Goal: Task Accomplishment & Management: Use online tool/utility

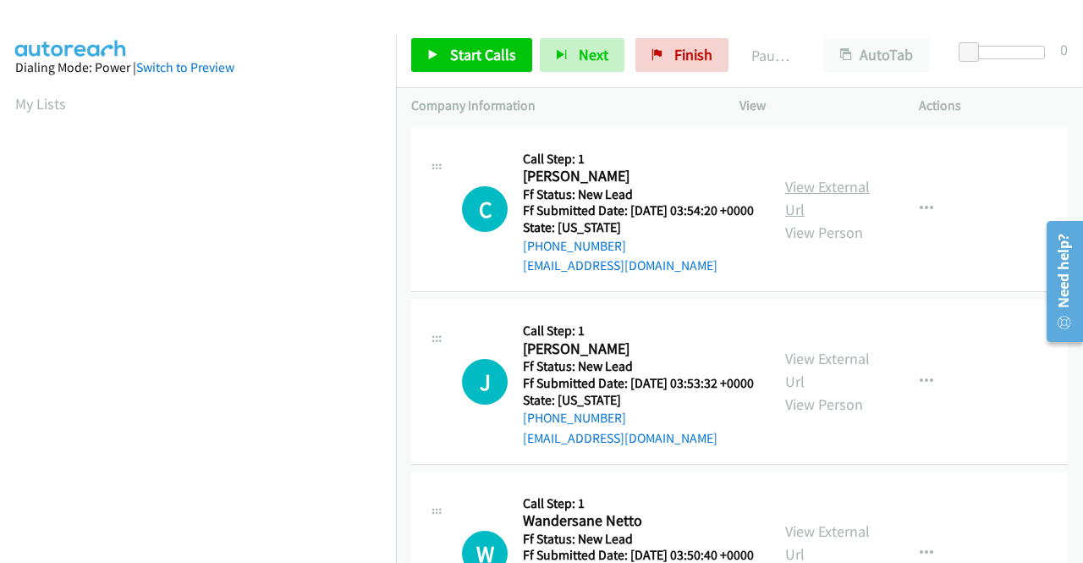
click at [861, 201] on link "View External Url" at bounding box center [827, 198] width 85 height 42
click at [838, 388] on link "View External Url" at bounding box center [827, 370] width 85 height 42
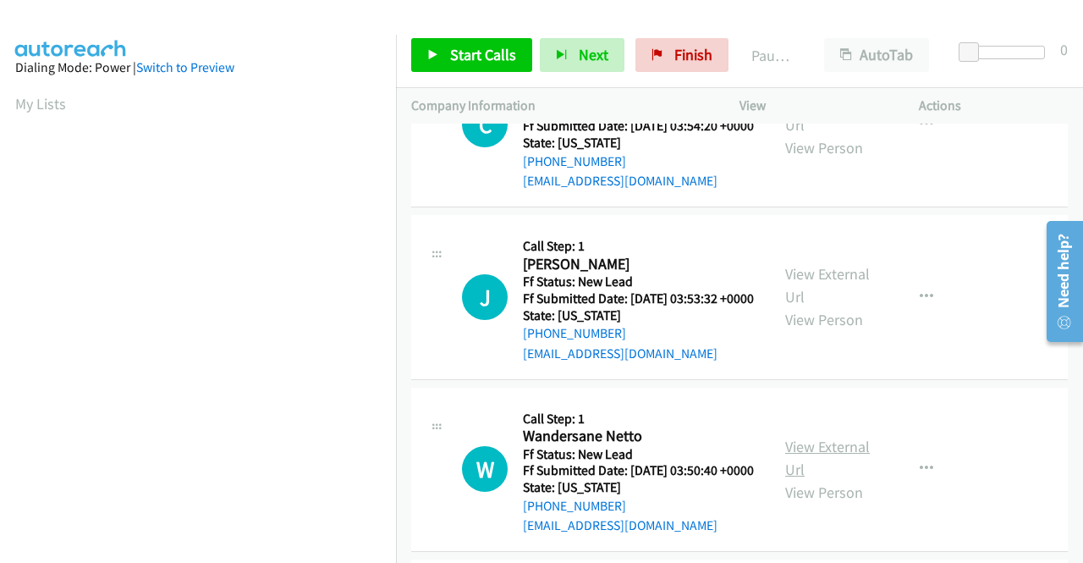
click at [833, 479] on link "View External Url" at bounding box center [827, 458] width 85 height 42
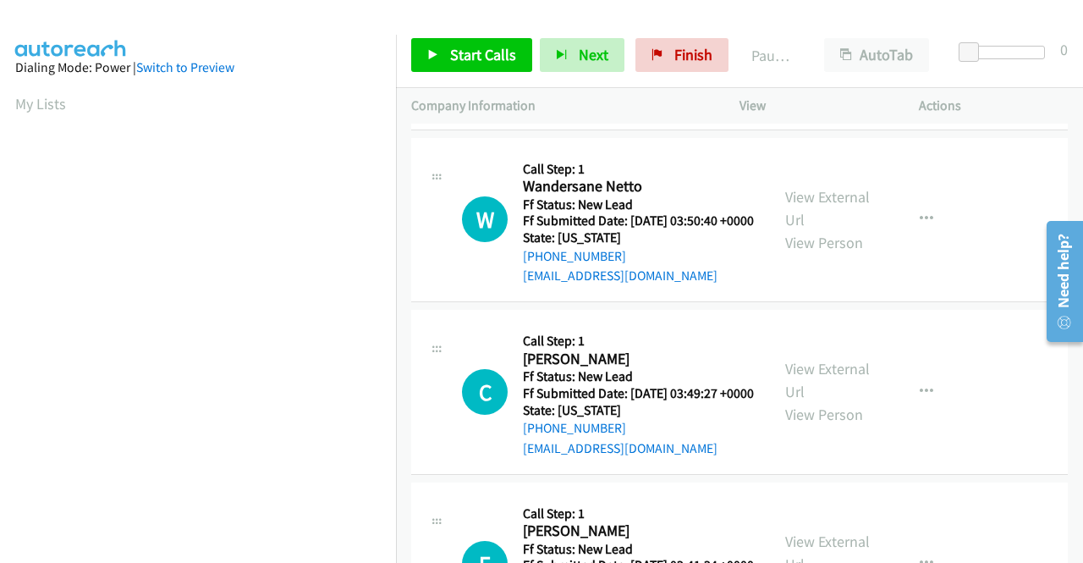
scroll to position [338, 0]
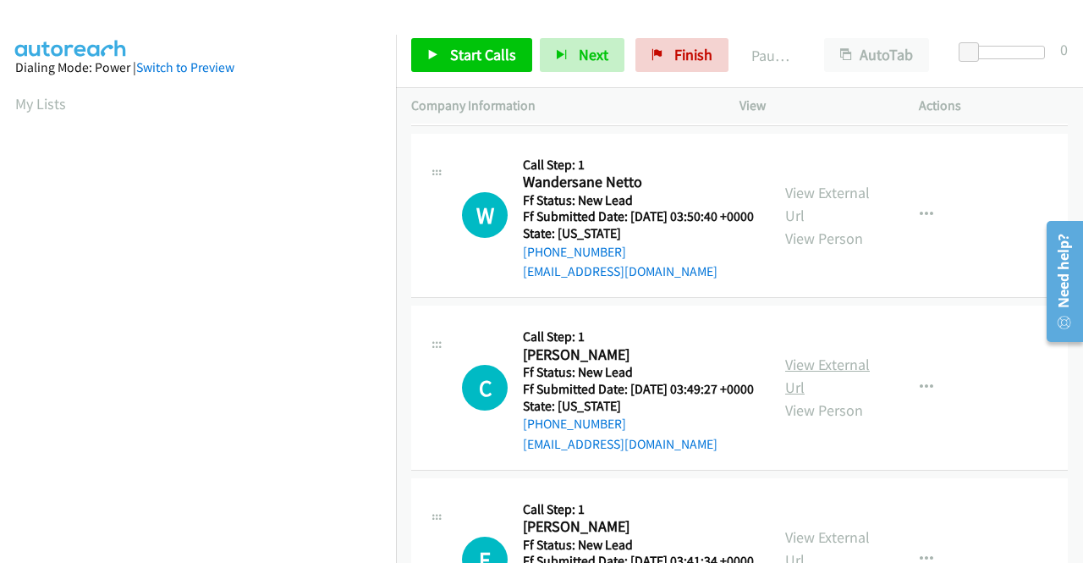
click at [841, 397] on link "View External Url" at bounding box center [827, 376] width 85 height 42
click at [457, 62] on span "Start Calls" at bounding box center [483, 54] width 66 height 19
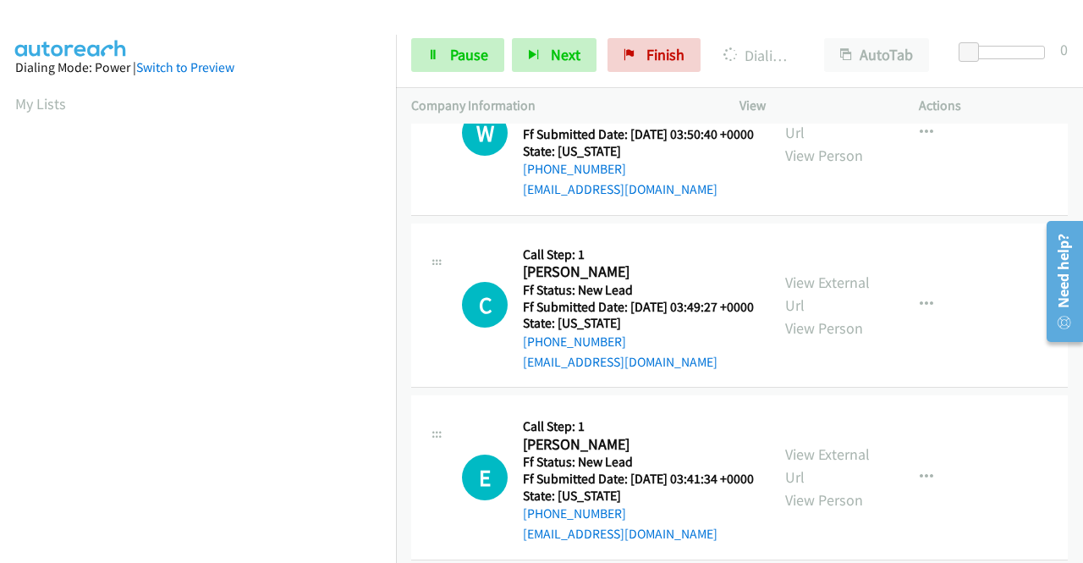
scroll to position [508, 0]
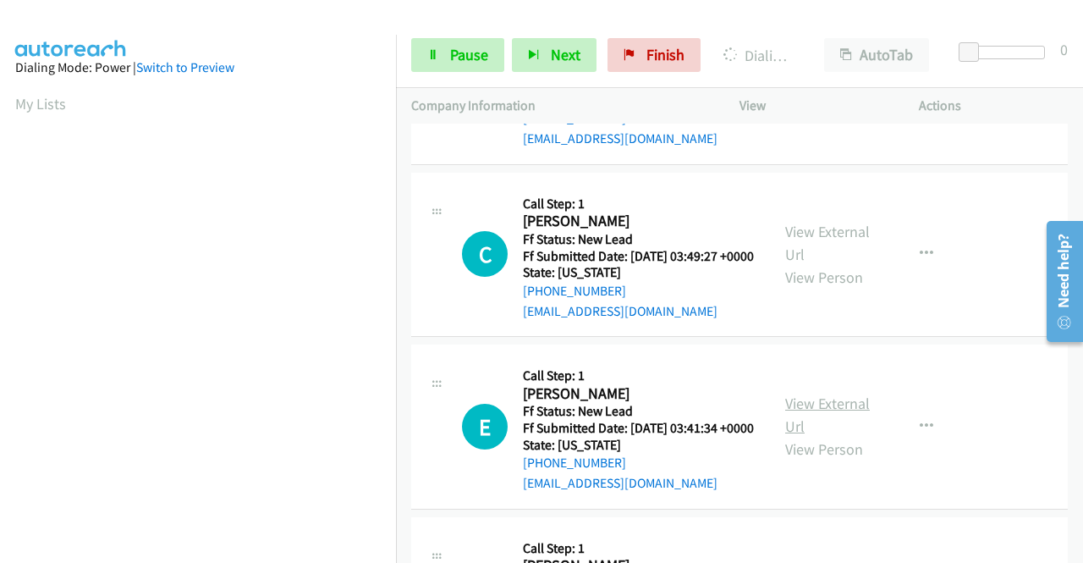
click at [847, 436] on link "View External Url" at bounding box center [827, 414] width 85 height 42
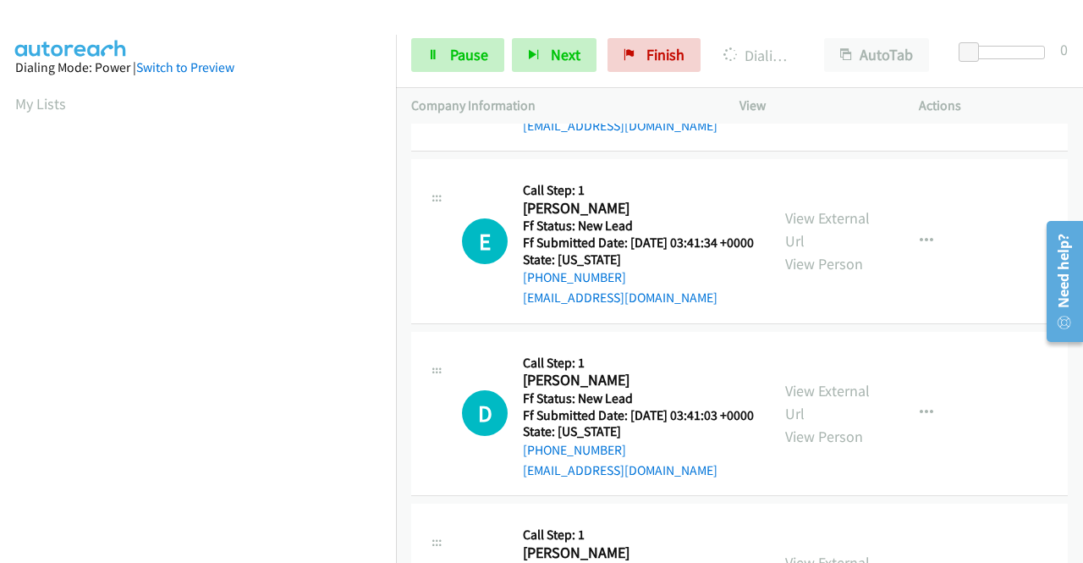
scroll to position [762, 0]
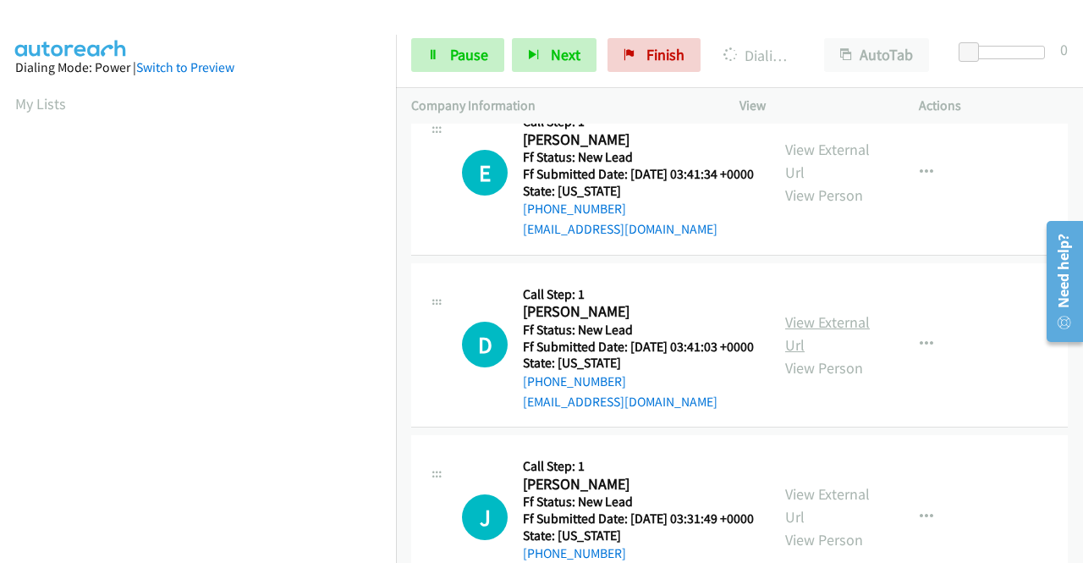
click at [824, 355] on link "View External Url" at bounding box center [827, 333] width 85 height 42
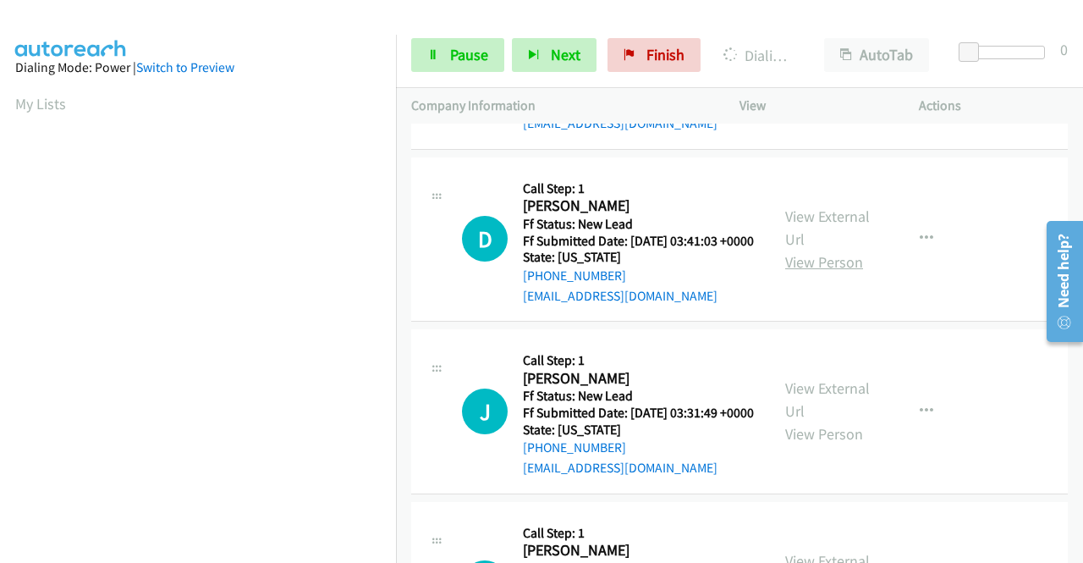
scroll to position [931, 0]
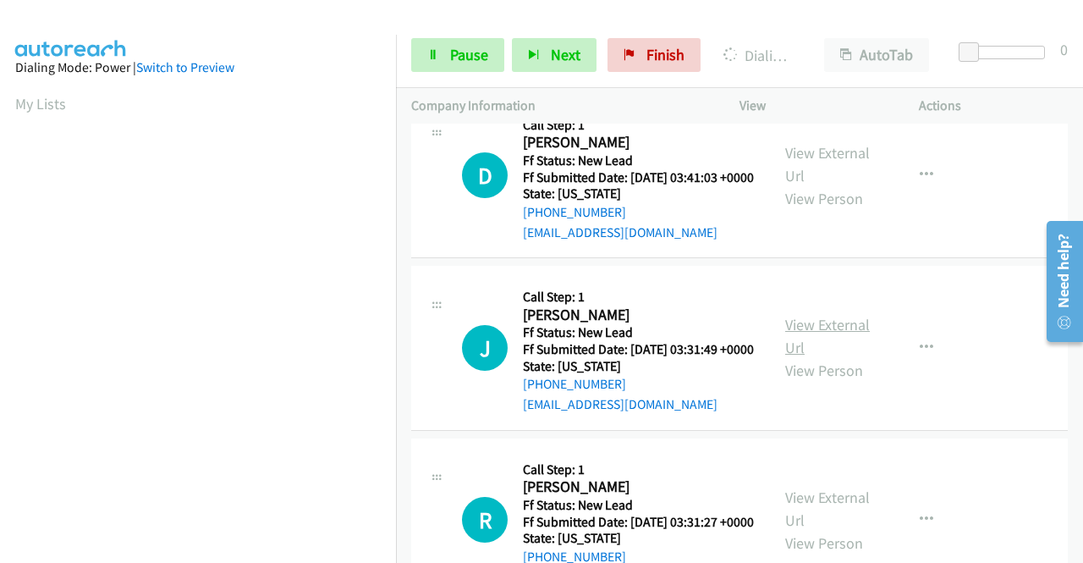
click at [819, 357] on link "View External Url" at bounding box center [827, 336] width 85 height 42
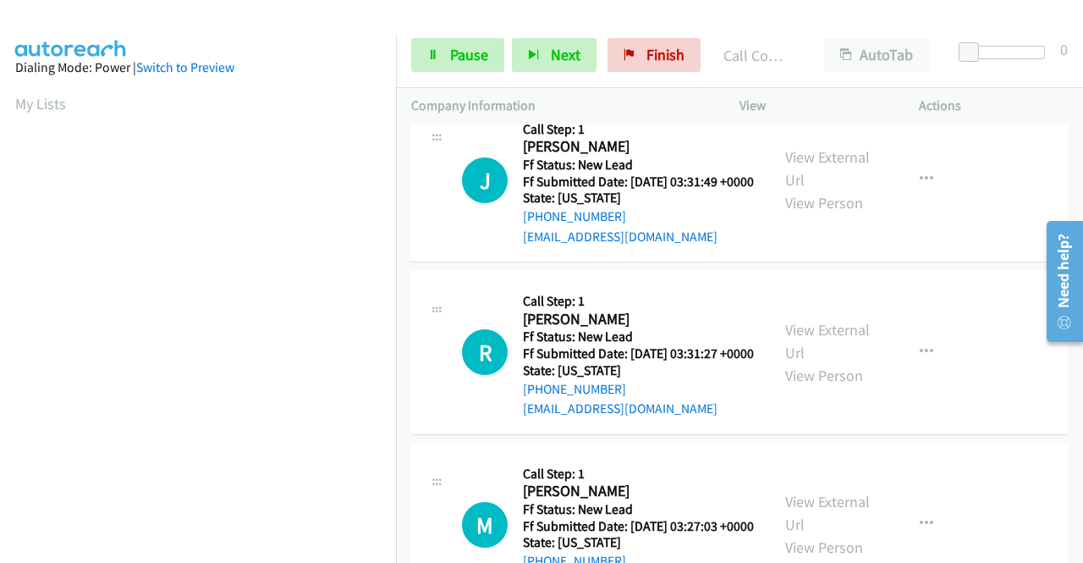
scroll to position [1136, 0]
click at [830, 361] on link "View External Url" at bounding box center [827, 340] width 85 height 42
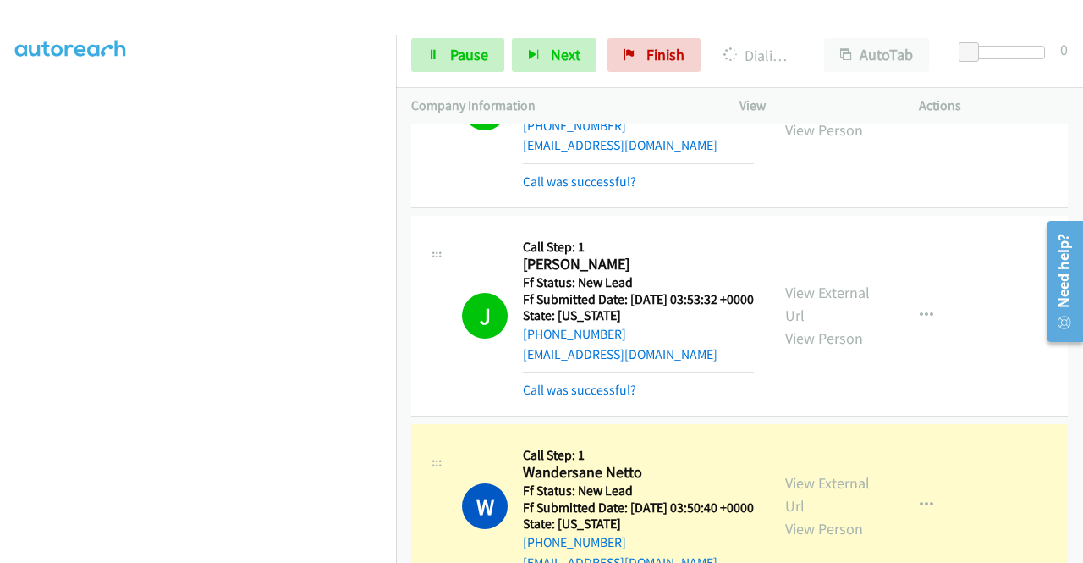
scroll to position [47, 0]
click at [441, 52] on link "Pause" at bounding box center [457, 55] width 93 height 34
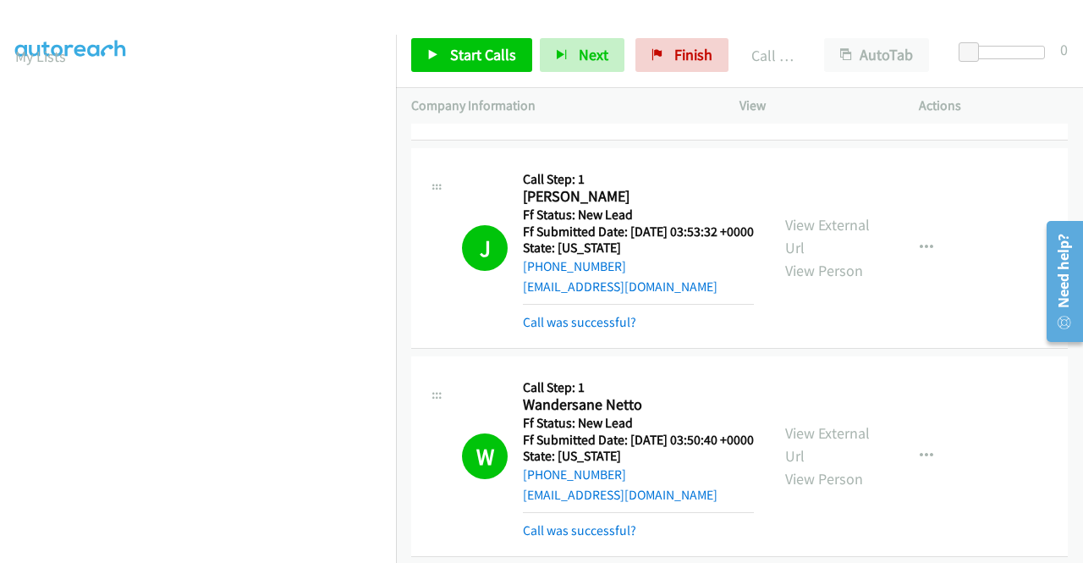
scroll to position [374, 0]
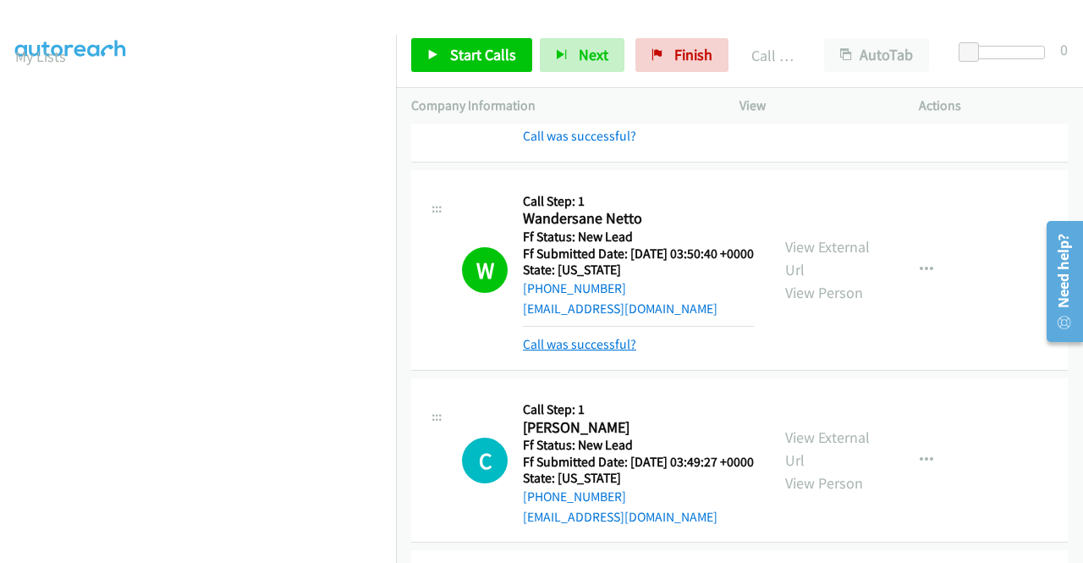
click at [612, 352] on link "Call was successful?" at bounding box center [579, 344] width 113 height 16
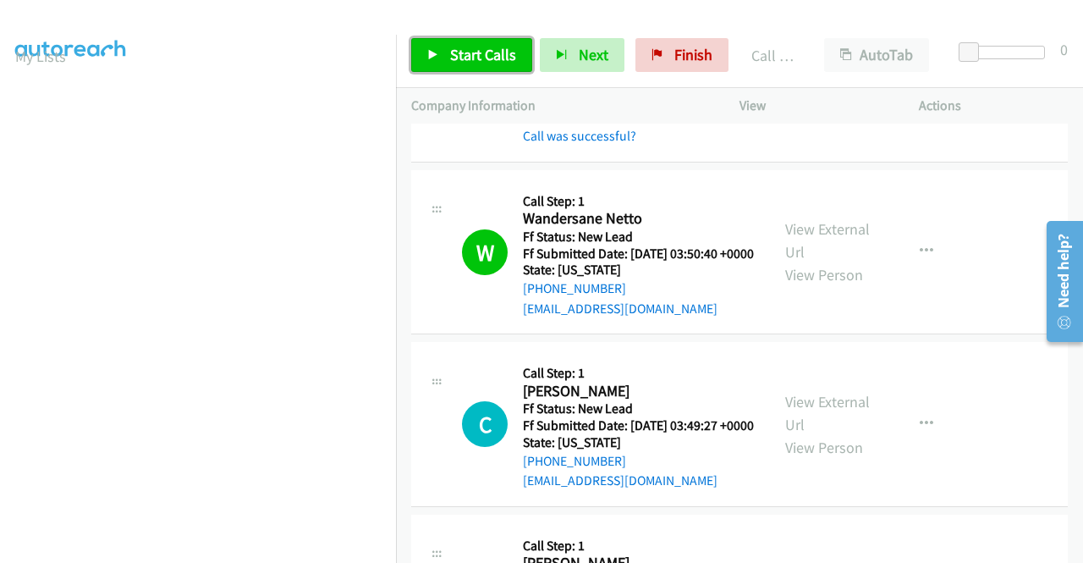
click at [498, 57] on span "Start Calls" at bounding box center [483, 54] width 66 height 19
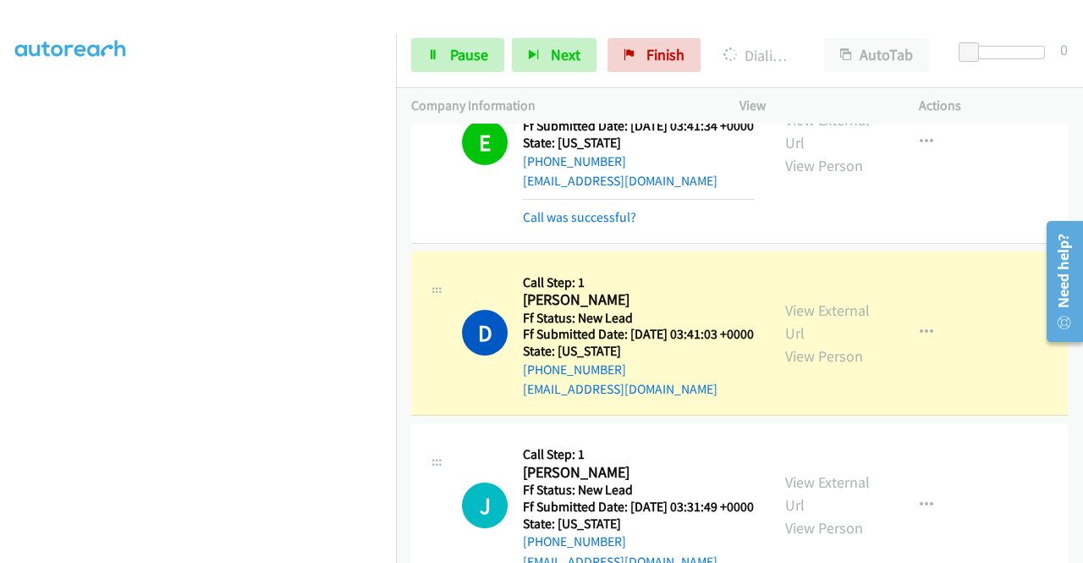
scroll to position [0, 0]
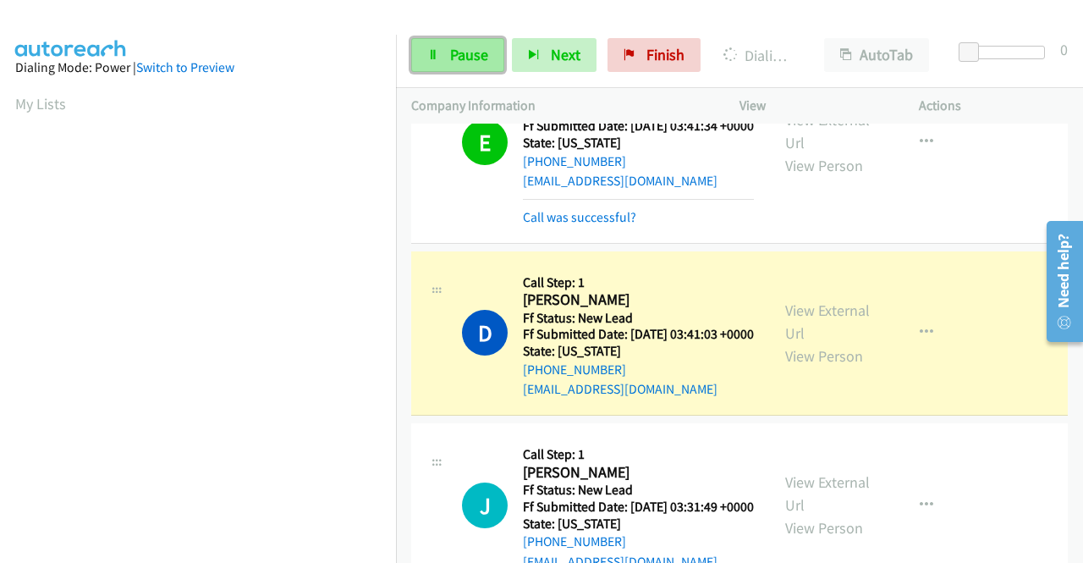
click at [435, 70] on link "Pause" at bounding box center [457, 55] width 93 height 34
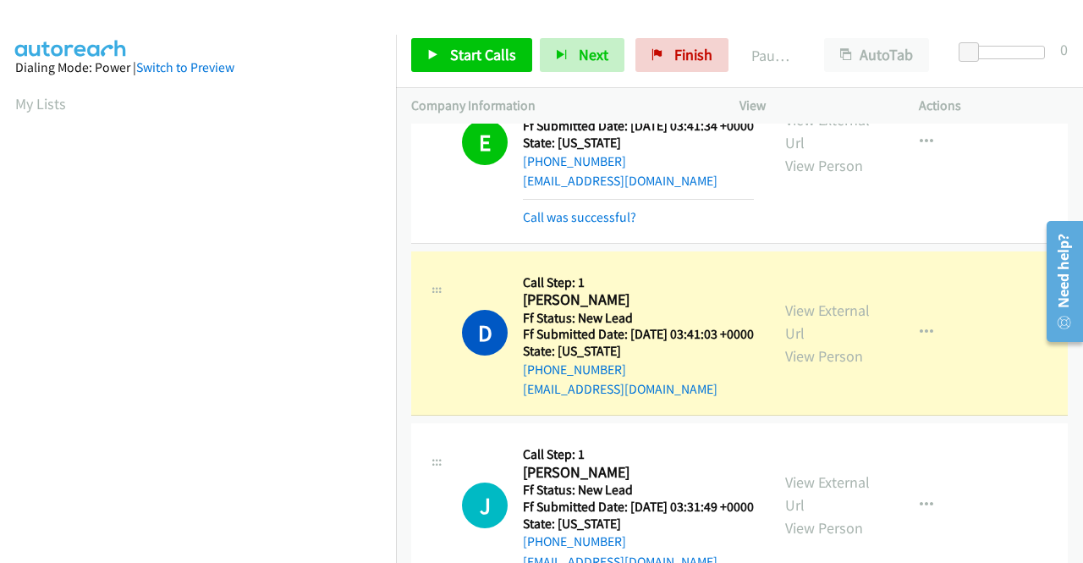
scroll to position [386, 0]
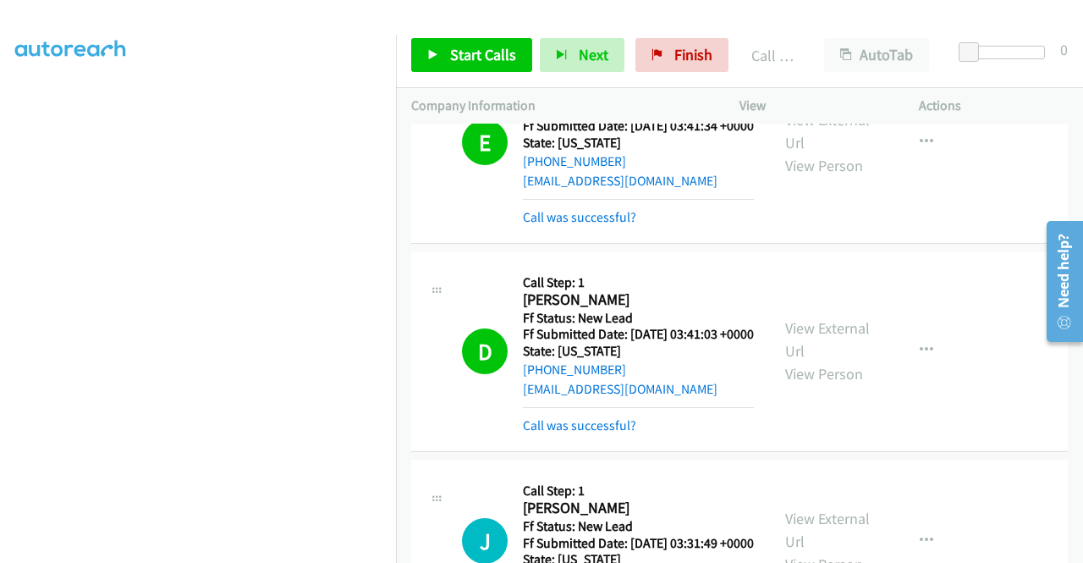
click at [938, 328] on td "D Callback Scheduled Call Step: 1 [PERSON_NAME] America/New_York Ff Status: New…" at bounding box center [739, 351] width 687 height 208
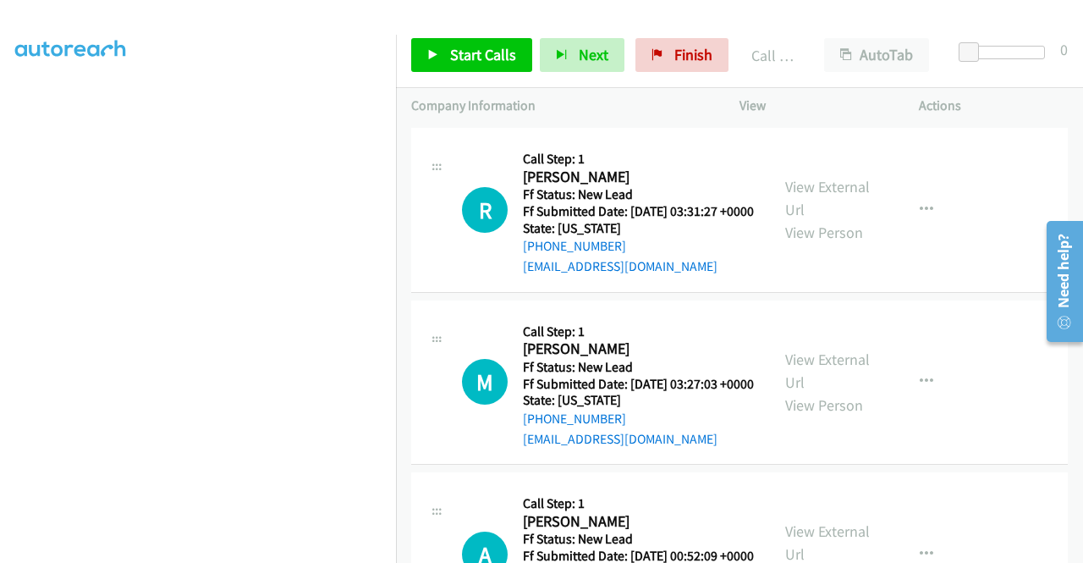
scroll to position [1474, 0]
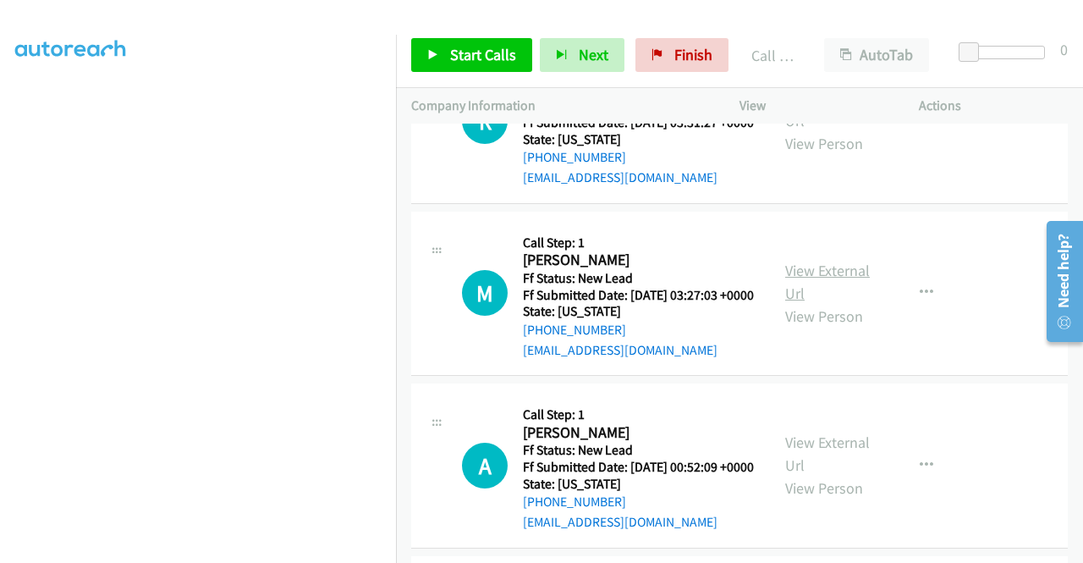
click at [812, 303] on link "View External Url" at bounding box center [827, 282] width 85 height 42
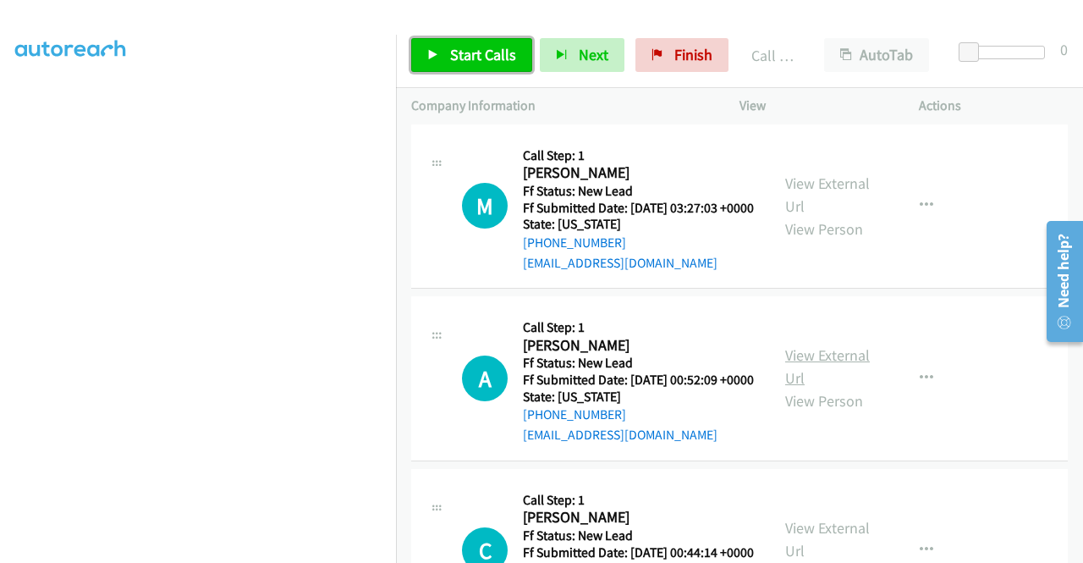
scroll to position [1643, 0]
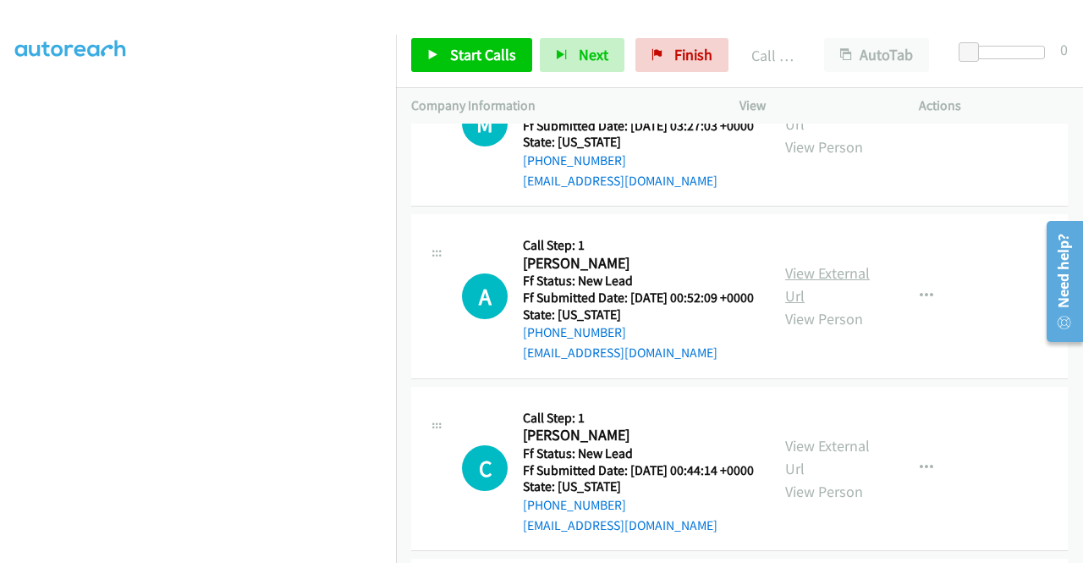
click at [814, 305] on link "View External Url" at bounding box center [827, 284] width 85 height 42
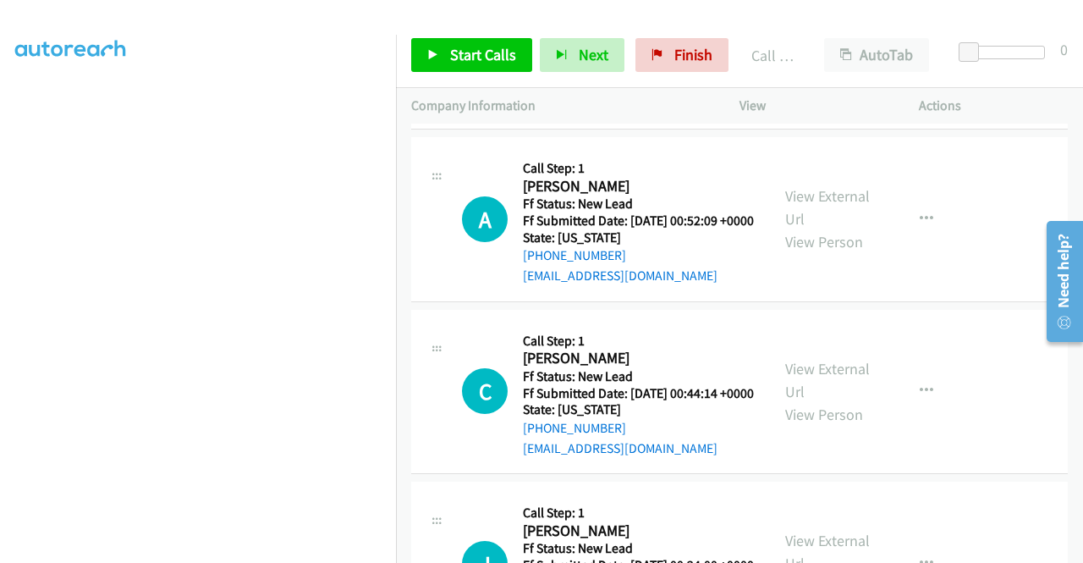
scroll to position [1812, 0]
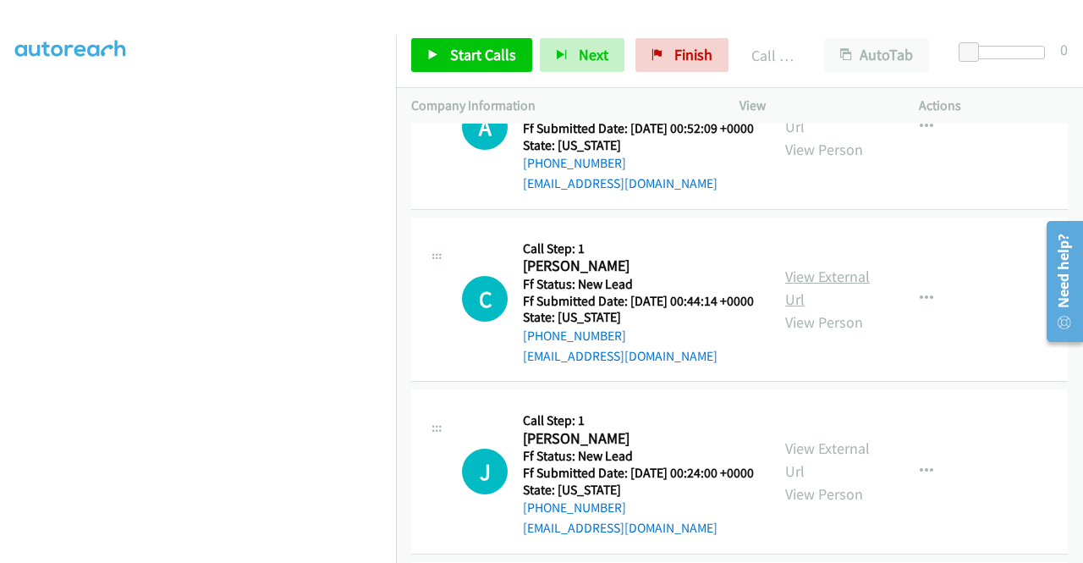
click at [861, 309] on link "View External Url" at bounding box center [827, 288] width 85 height 42
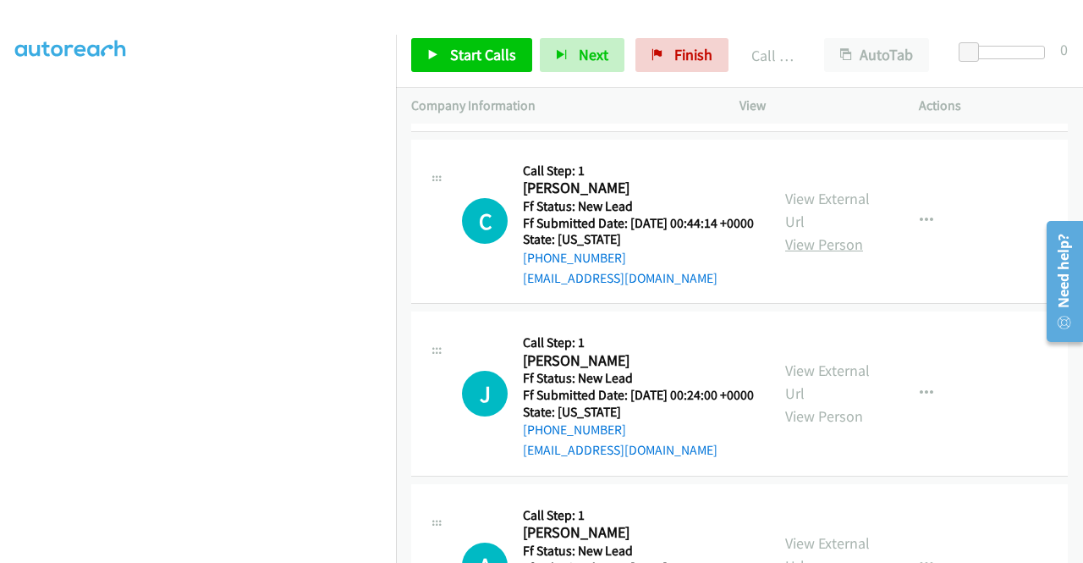
scroll to position [1982, 0]
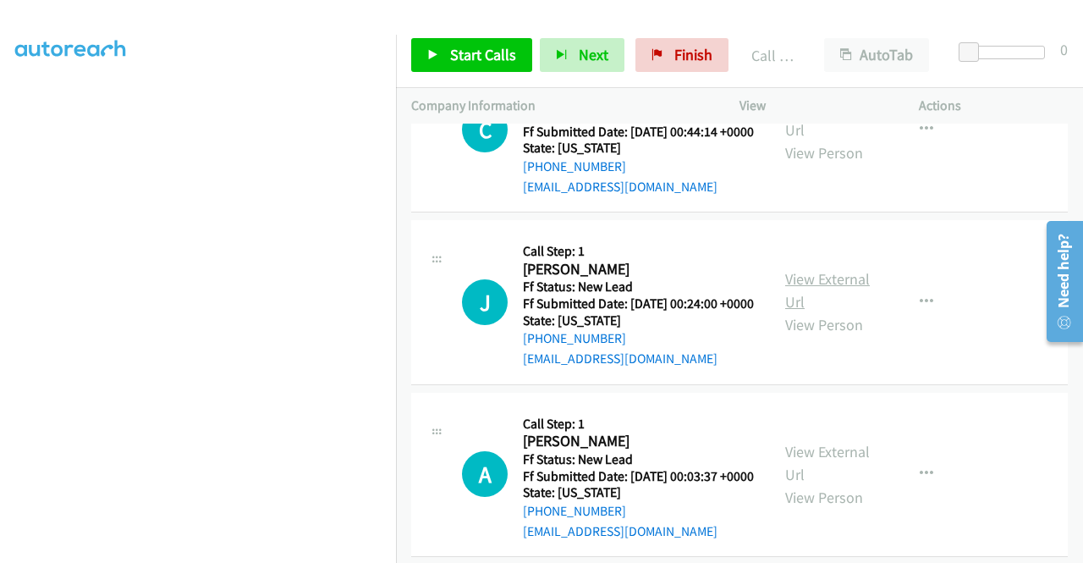
click at [826, 311] on link "View External Url" at bounding box center [827, 290] width 85 height 42
drag, startPoint x: 461, startPoint y: 52, endPoint x: 477, endPoint y: 65, distance: 20.5
click at [461, 52] on span "Start Calls" at bounding box center [483, 54] width 66 height 19
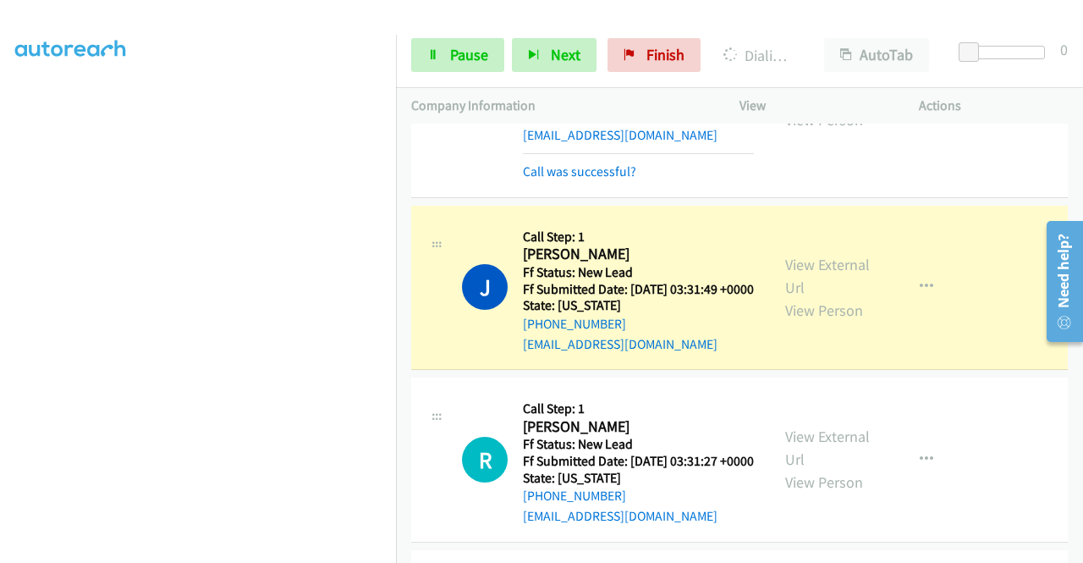
scroll to position [386, 0]
drag, startPoint x: 986, startPoint y: 299, endPoint x: 681, endPoint y: 349, distance: 308.7
click at [986, 298] on td "J Callback Scheduled Call Step: 1 [PERSON_NAME] America/[GEOGRAPHIC_DATA] Ff St…" at bounding box center [739, 287] width 687 height 173
click at [466, 30] on div "Start Calls Pause Next Finish Dialing [PERSON_NAME] AutoTab AutoTab 0" at bounding box center [739, 55] width 687 height 65
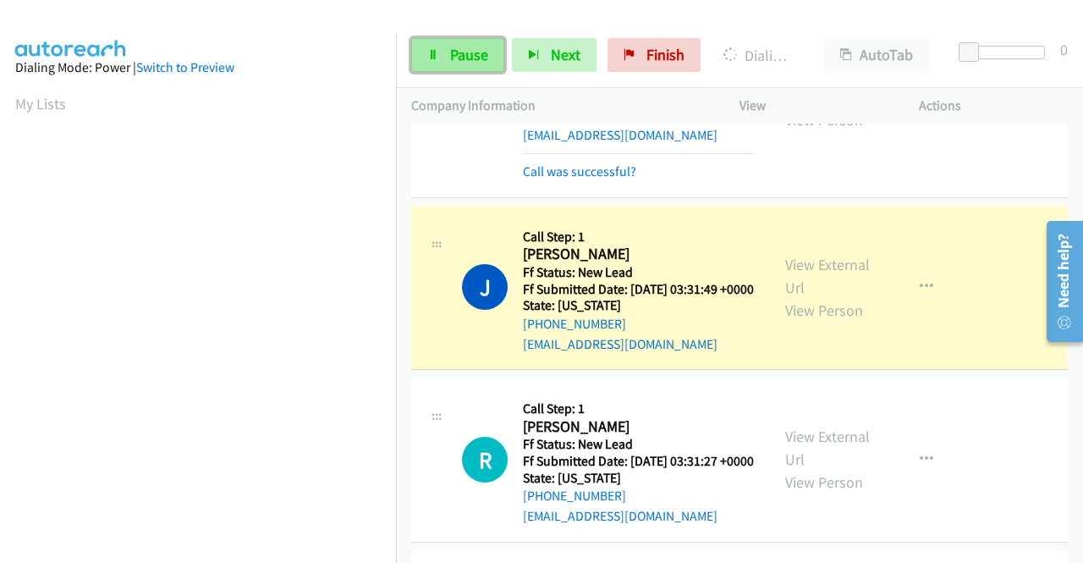
click at [465, 55] on span "Pause" at bounding box center [469, 54] width 38 height 19
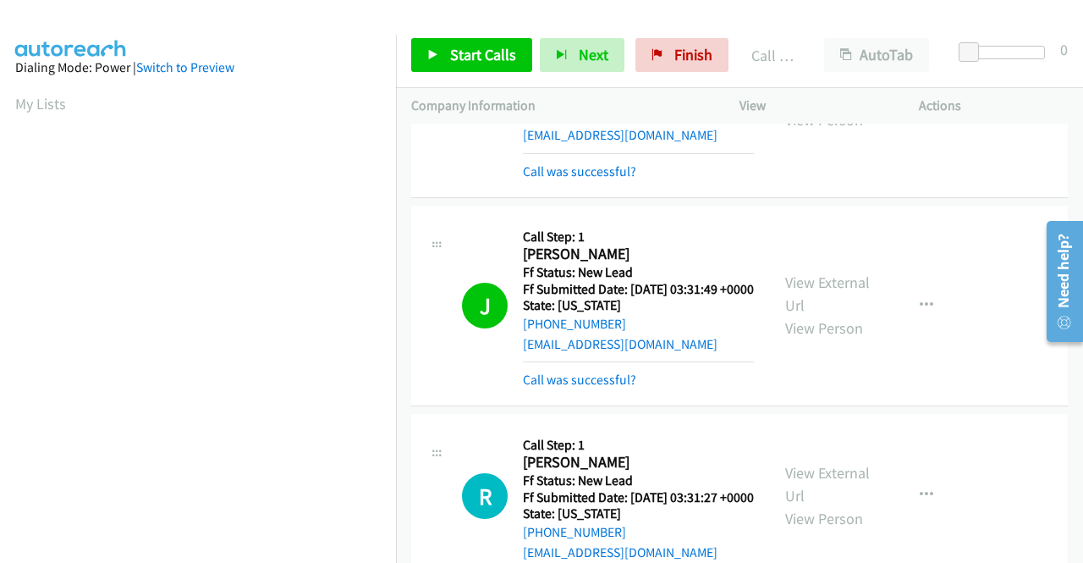
click at [981, 198] on div "D Callback Scheduled Call Step: 1 [PERSON_NAME] America/New_York Ff Status: New…" at bounding box center [739, 97] width 657 height 201
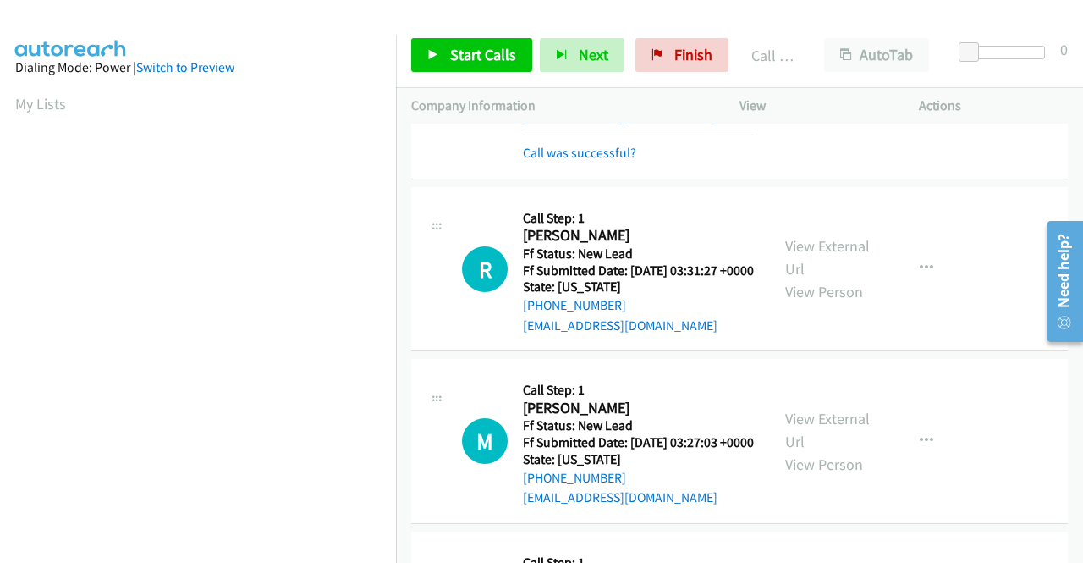
scroll to position [1389, 0]
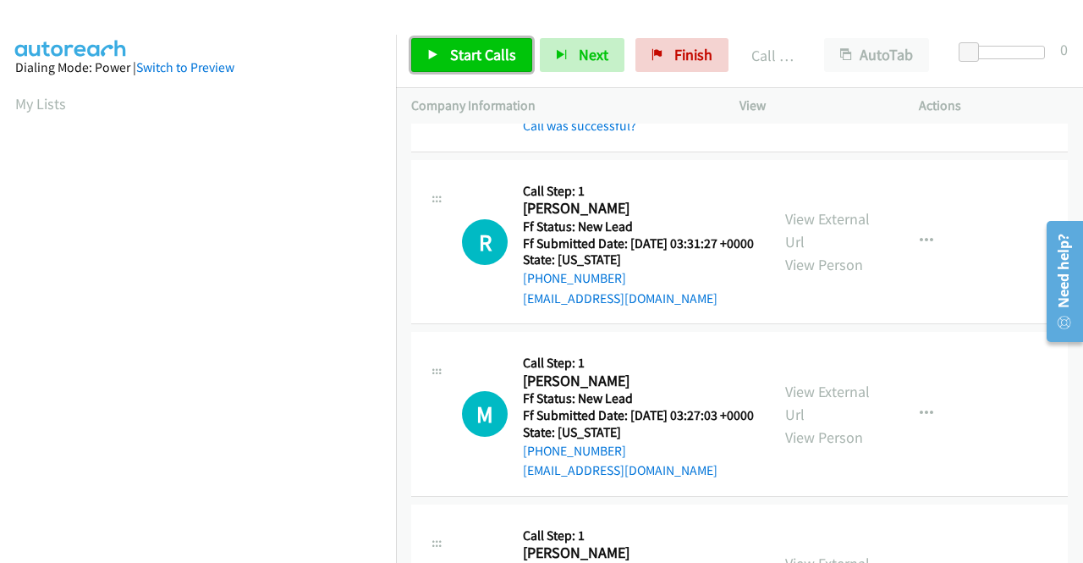
click at [475, 69] on link "Start Calls" at bounding box center [471, 55] width 121 height 34
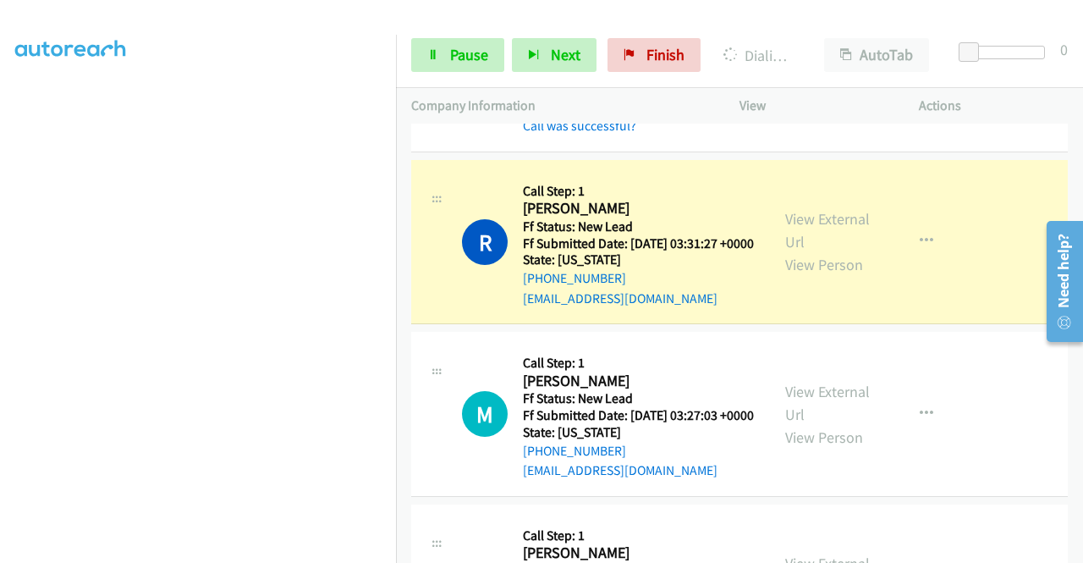
scroll to position [132, 0]
drag, startPoint x: 932, startPoint y: 265, endPoint x: 916, endPoint y: 265, distance: 16.9
click at [932, 156] on td "J Callback Scheduled Call Step: 1 [PERSON_NAME] America/[GEOGRAPHIC_DATA] Ff St…" at bounding box center [739, 52] width 687 height 208
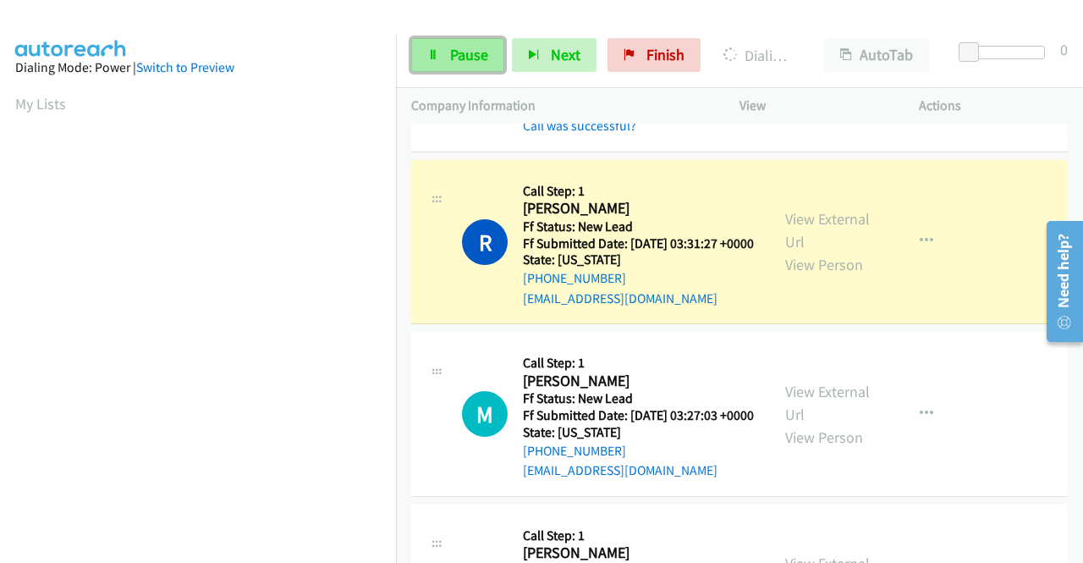
click at [445, 57] on link "Pause" at bounding box center [457, 55] width 93 height 34
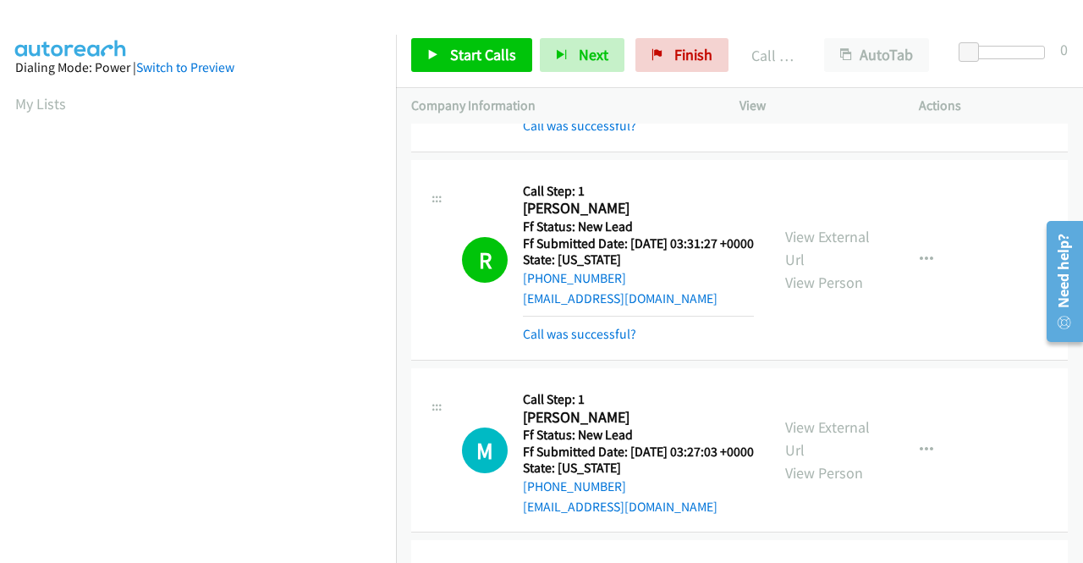
click at [465, 75] on div "Start Calls Pause Next Finish Call Completed AutoTab AutoTab 0" at bounding box center [739, 55] width 687 height 65
click at [499, 69] on link "Start Calls" at bounding box center [471, 55] width 121 height 34
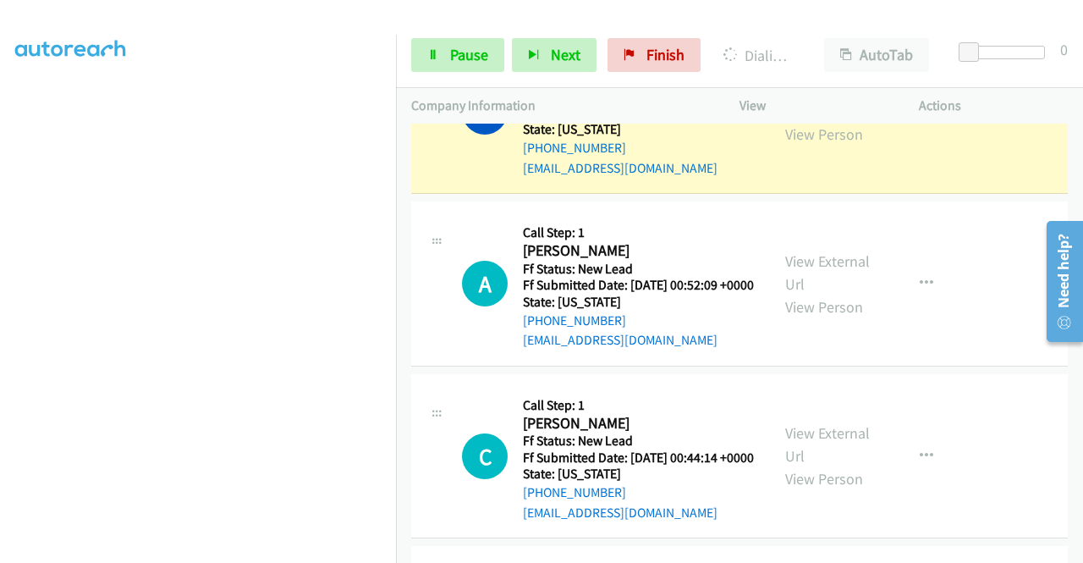
scroll to position [372, 0]
click at [948, 348] on div "A Callback Scheduled Call Step: 1 [PERSON_NAME] America/New_York Ff Status: New…" at bounding box center [739, 283] width 657 height 165
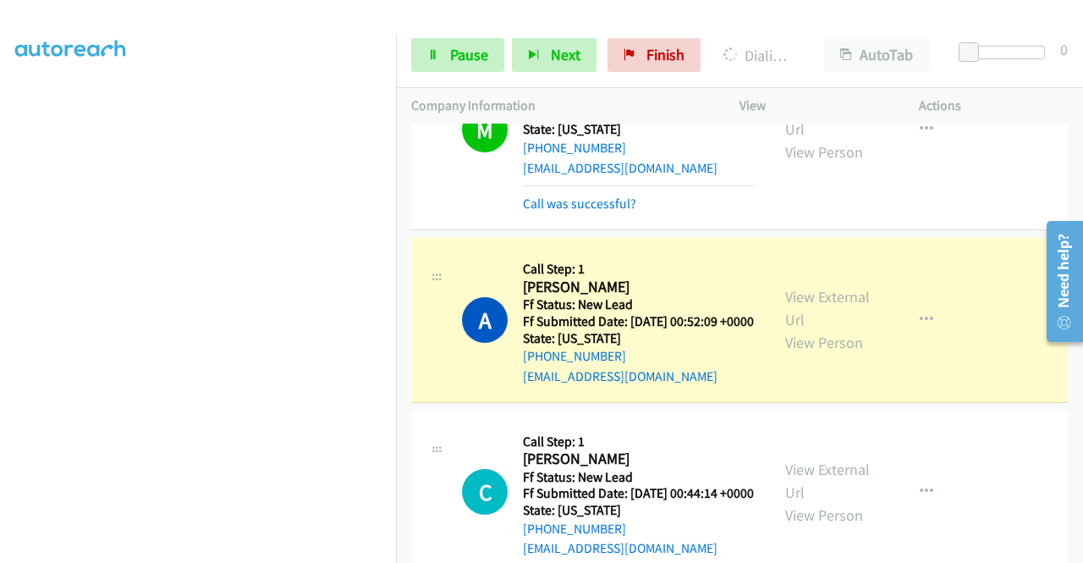
scroll to position [85, 0]
click at [450, 58] on span "Pause" at bounding box center [469, 54] width 38 height 19
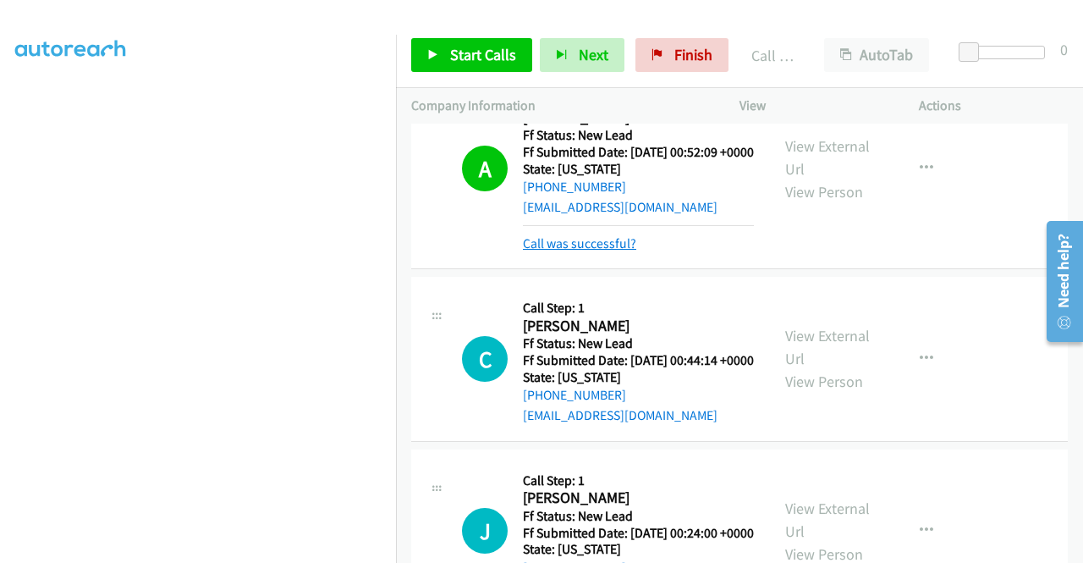
click at [611, 251] on link "Call was successful?" at bounding box center [579, 243] width 113 height 16
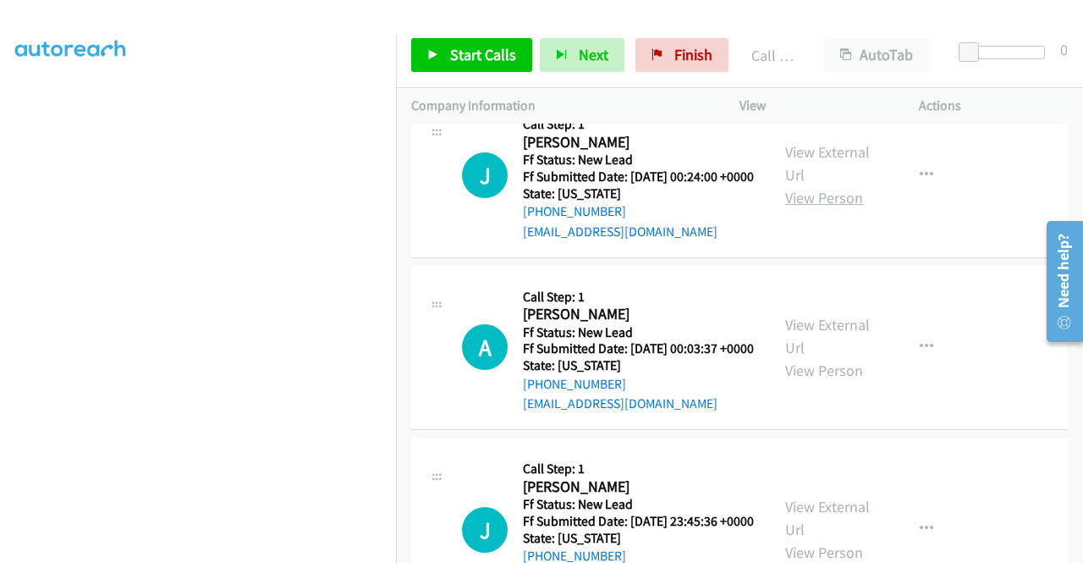
scroll to position [2320, 0]
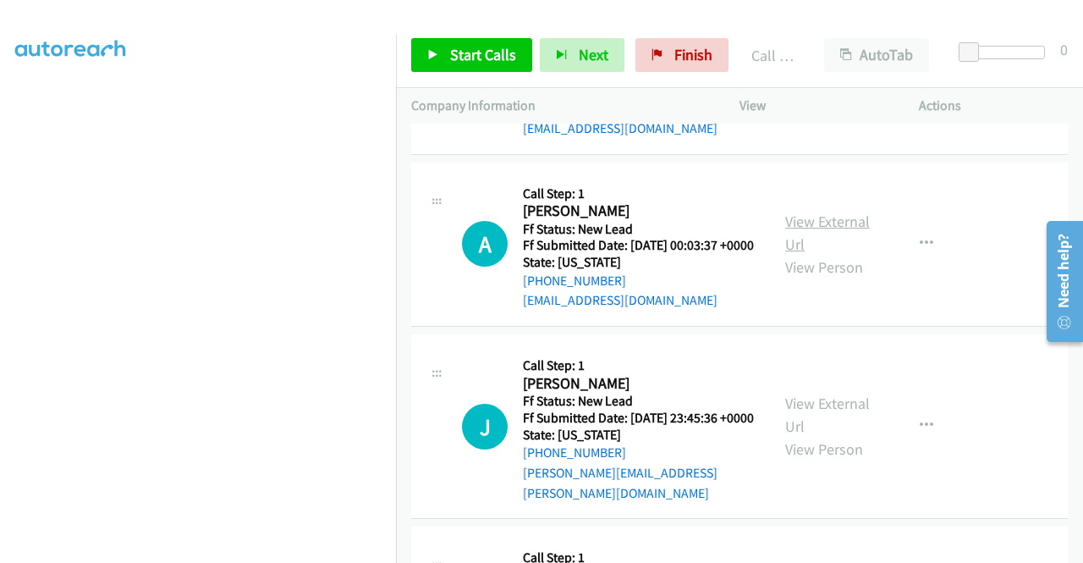
click at [830, 254] on link "View External Url" at bounding box center [827, 233] width 85 height 42
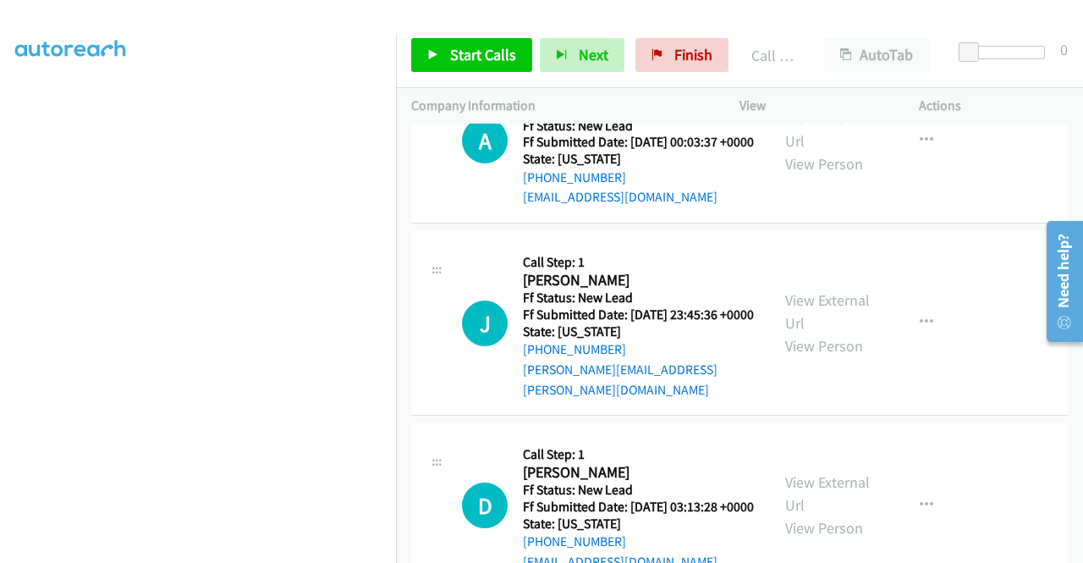
scroll to position [2489, 0]
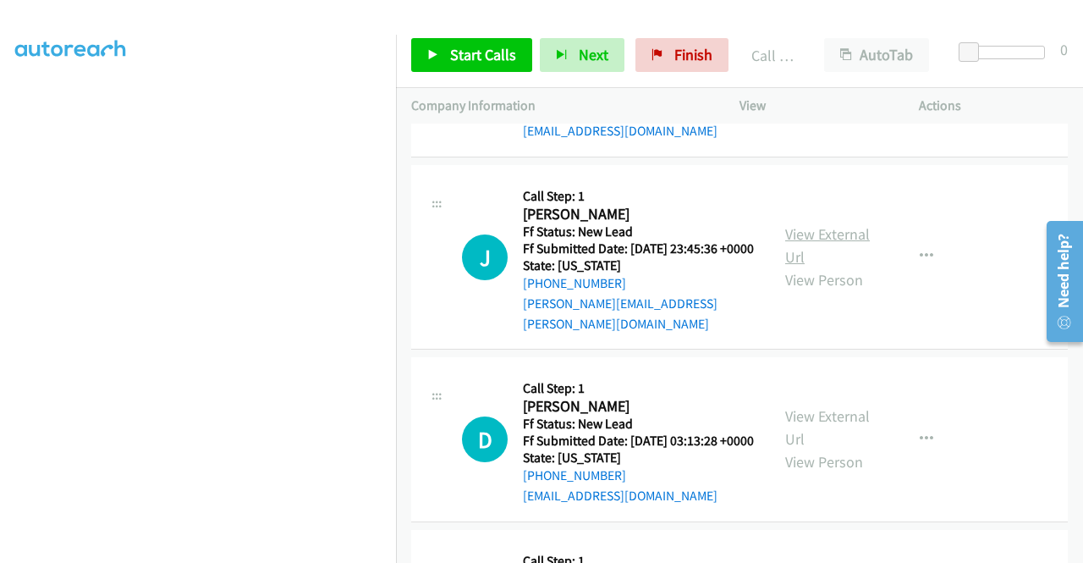
click at [839, 267] on link "View External Url" at bounding box center [827, 245] width 85 height 42
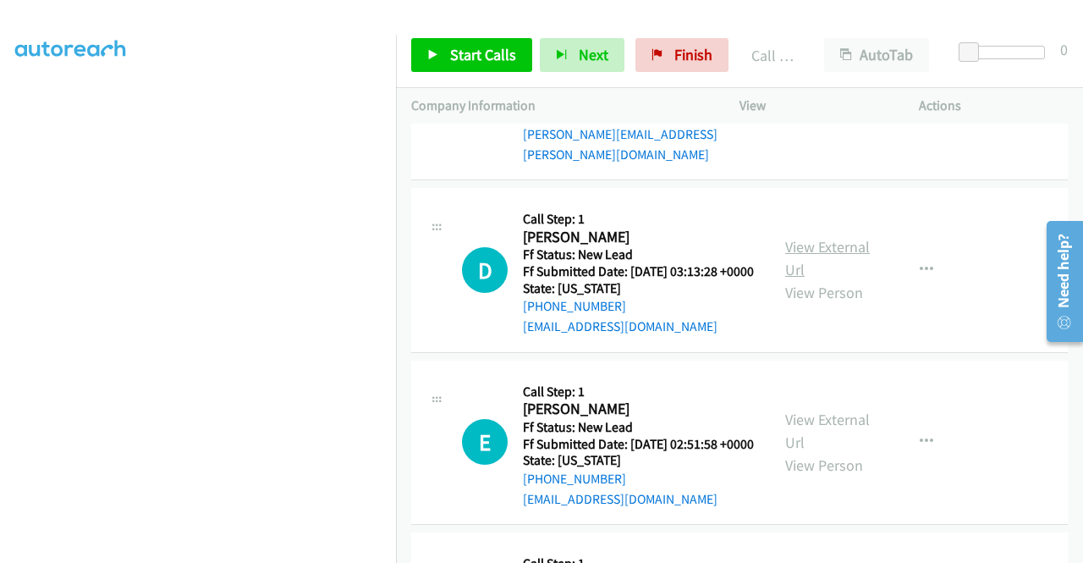
click at [815, 279] on link "View External Url" at bounding box center [827, 258] width 85 height 42
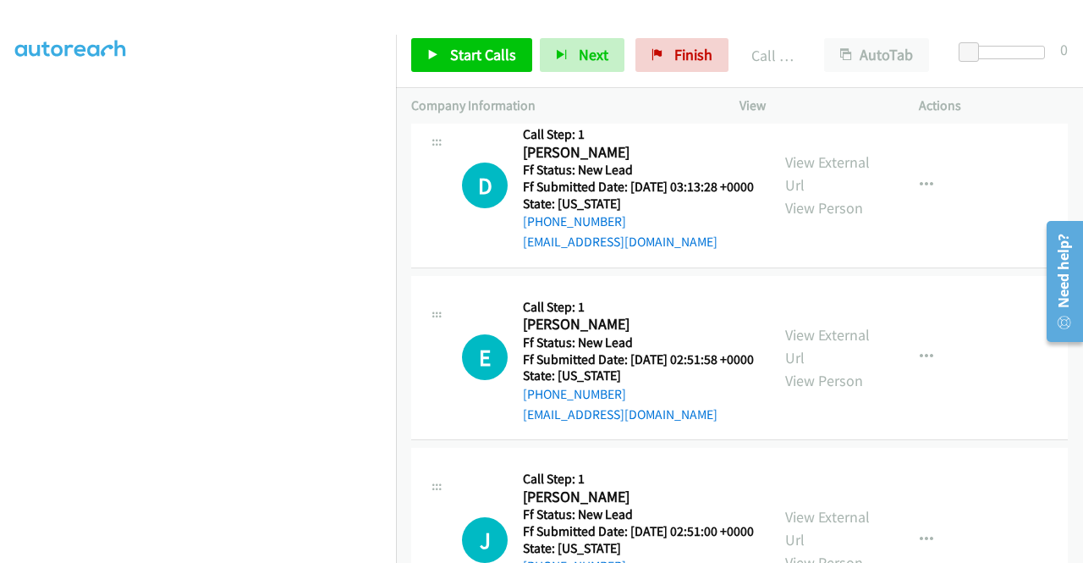
scroll to position [2828, 0]
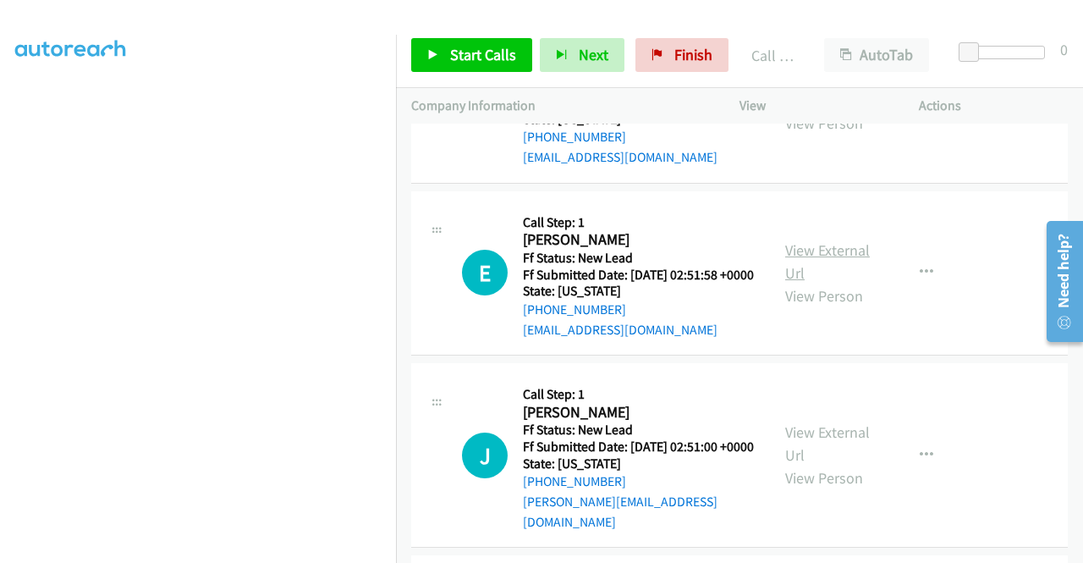
click at [814, 283] on link "View External Url" at bounding box center [827, 261] width 85 height 42
click at [435, 63] on link "Start Calls" at bounding box center [471, 55] width 121 height 34
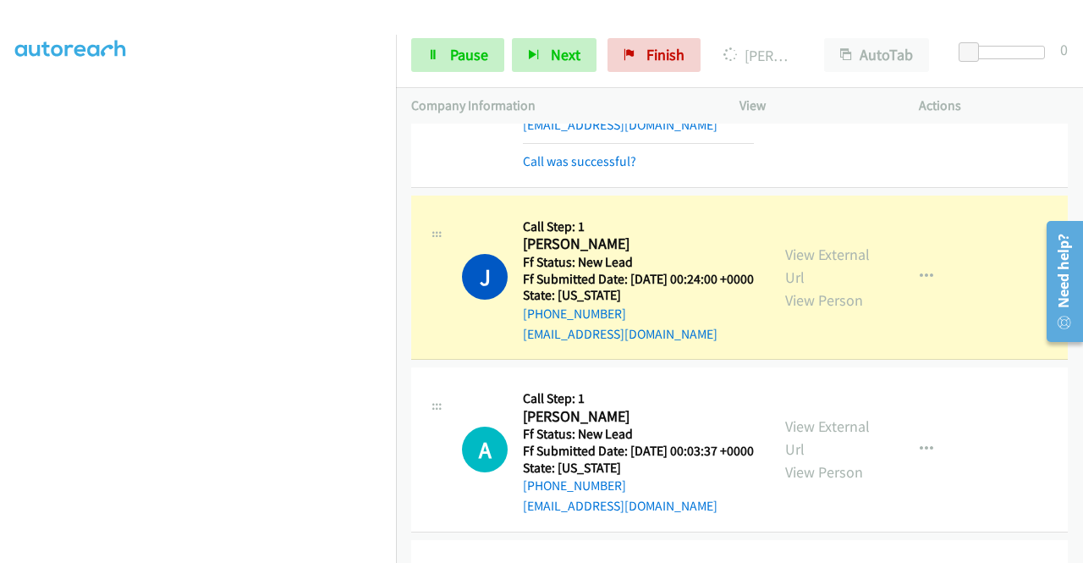
scroll to position [0, 0]
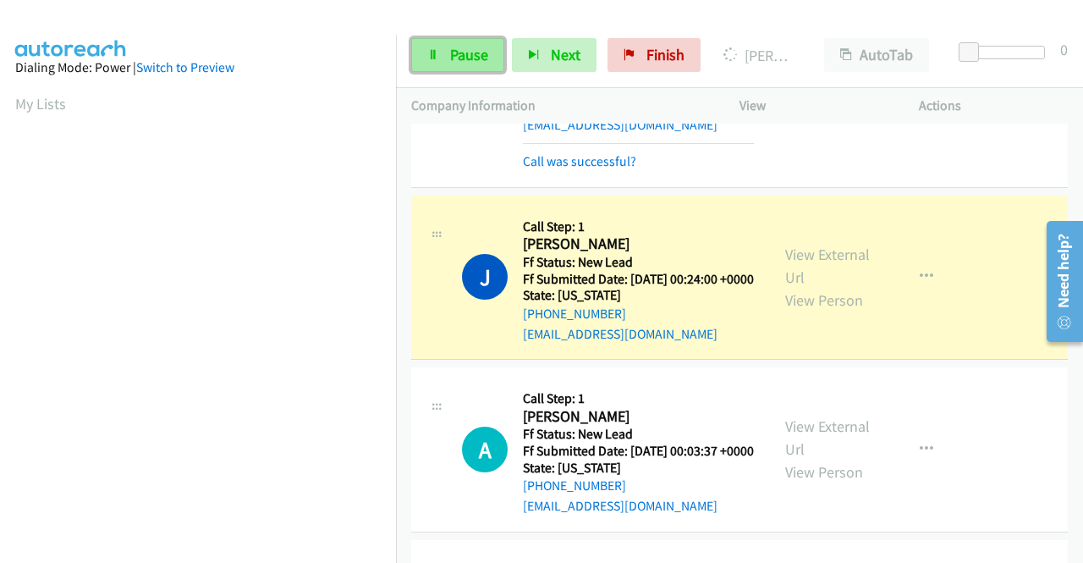
click at [452, 52] on span "Pause" at bounding box center [469, 54] width 38 height 19
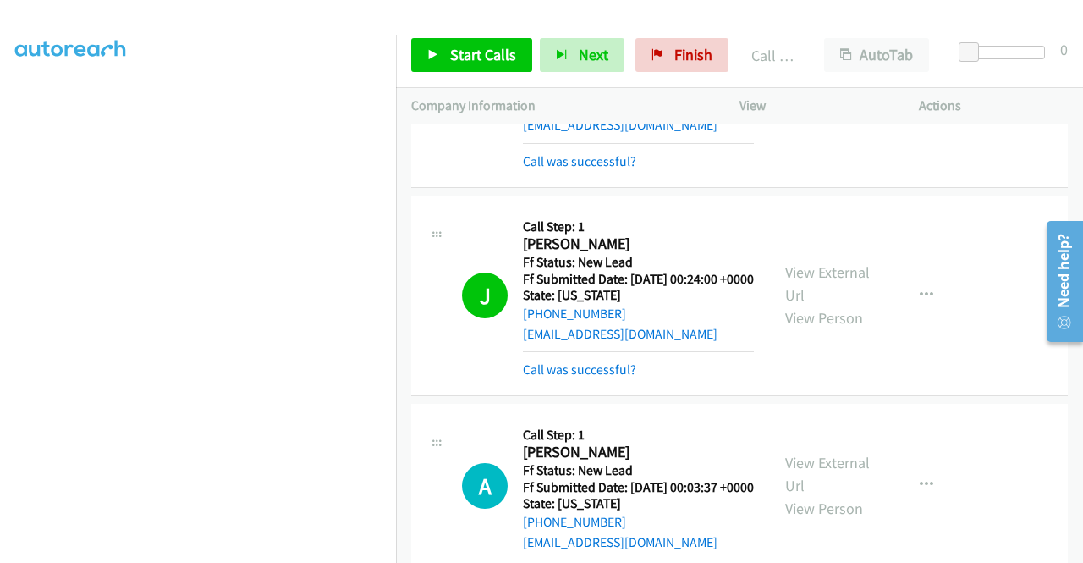
scroll to position [2236, 0]
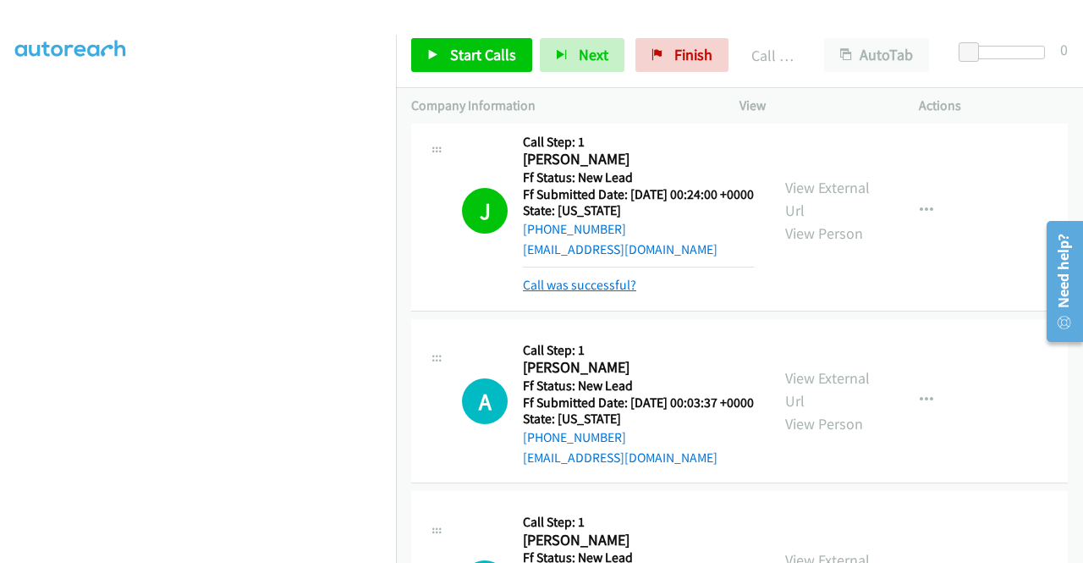
click at [619, 293] on link "Call was successful?" at bounding box center [579, 285] width 113 height 16
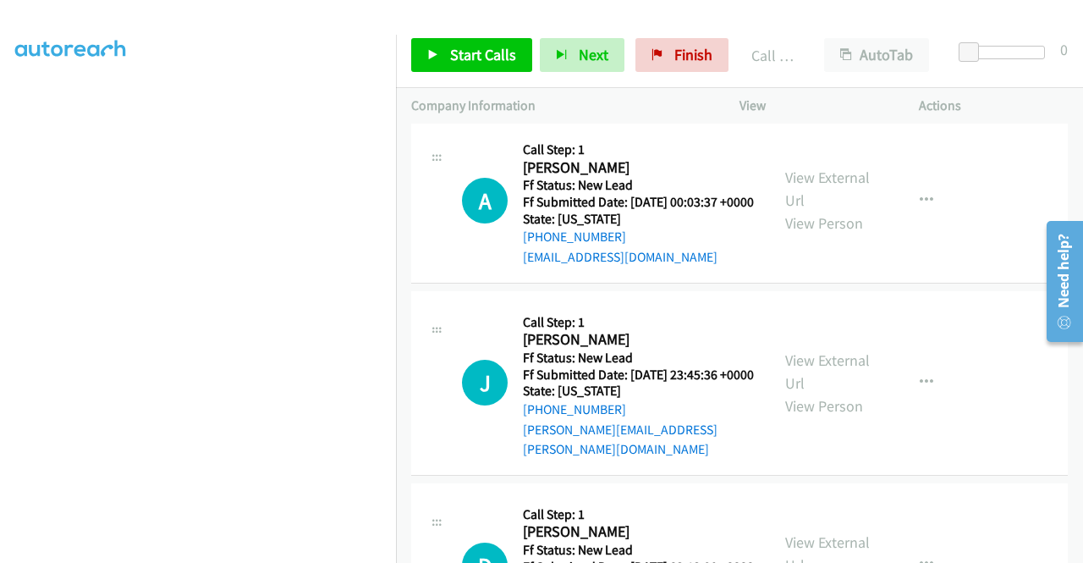
scroll to position [2405, 0]
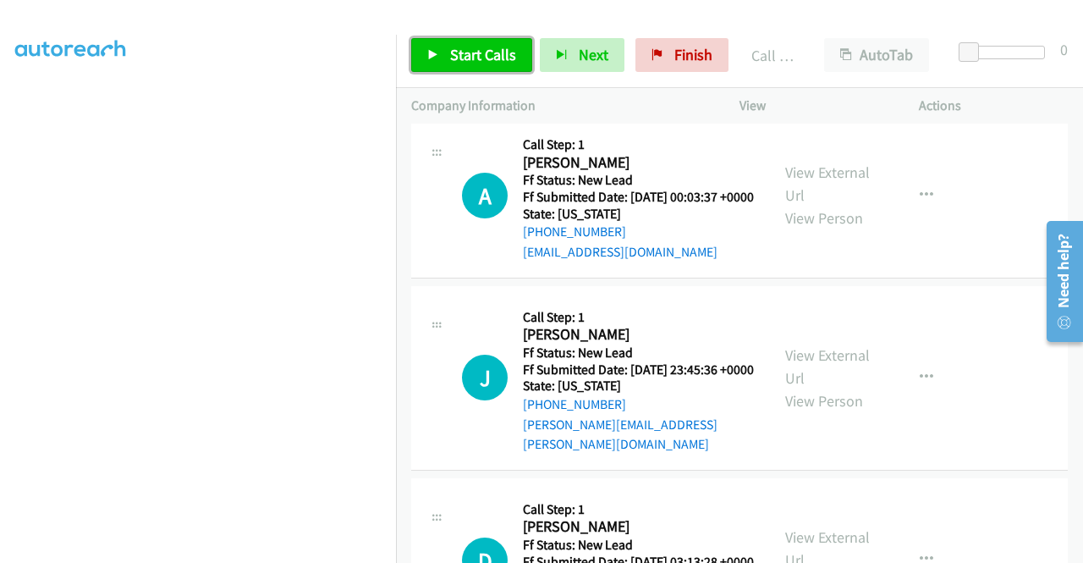
click at [477, 67] on link "Start Calls" at bounding box center [471, 55] width 121 height 34
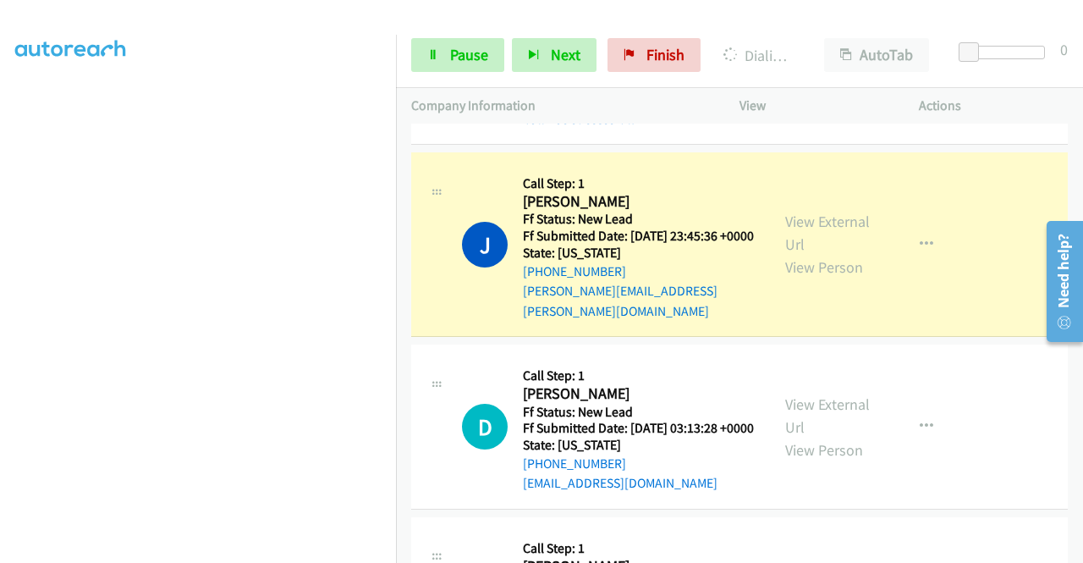
scroll to position [0, 0]
drag, startPoint x: 453, startPoint y: 61, endPoint x: 636, endPoint y: 3, distance: 192.4
click at [454, 61] on span "Pause" at bounding box center [469, 54] width 38 height 19
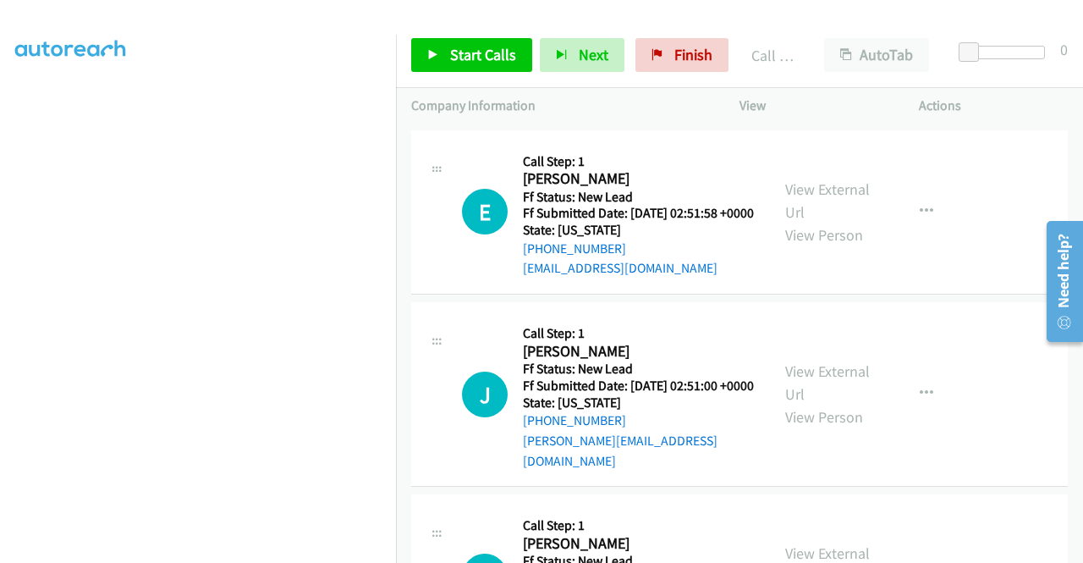
scroll to position [2828, 0]
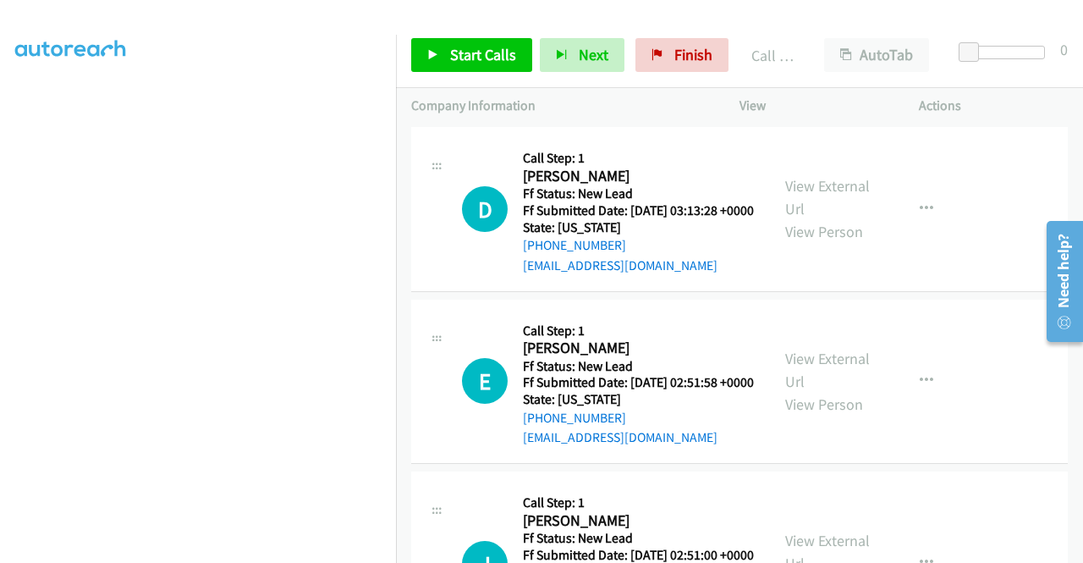
click at [580, 101] on link "Call was successful?" at bounding box center [579, 93] width 113 height 16
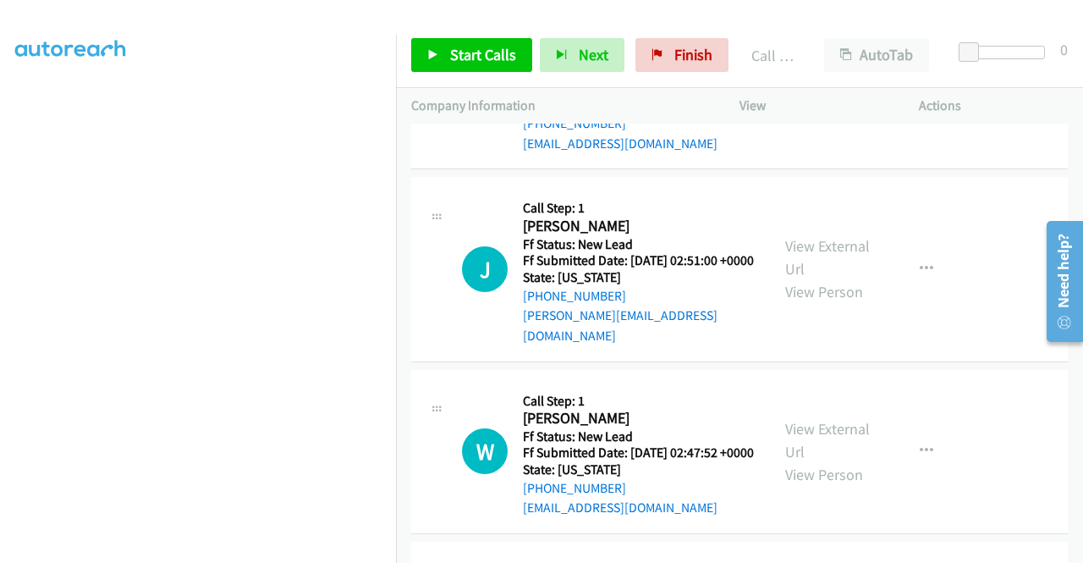
scroll to position [3148, 0]
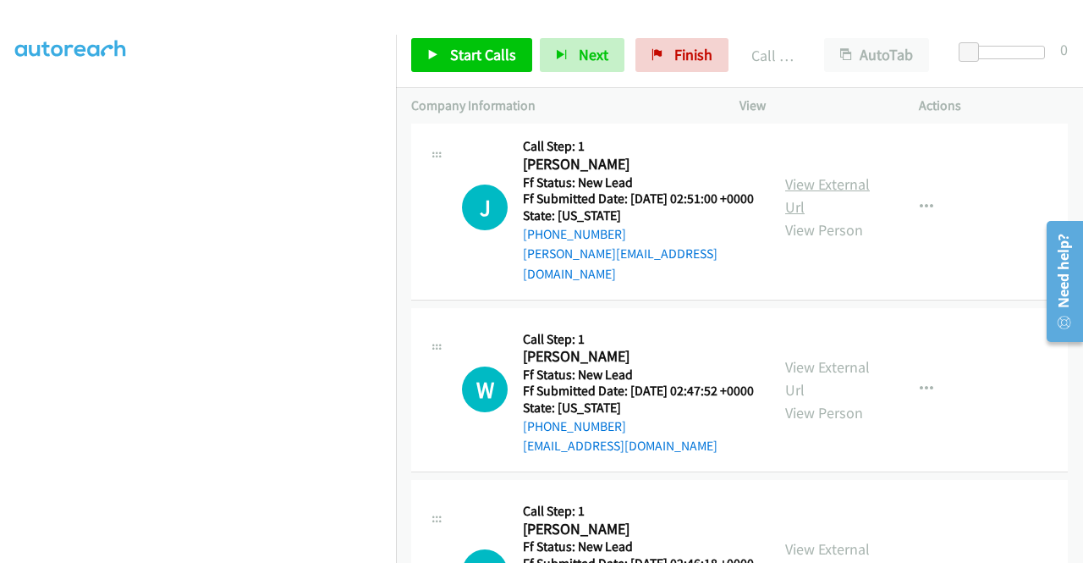
click at [802, 217] on link "View External Url" at bounding box center [827, 195] width 85 height 42
click at [455, 55] on span "Start Calls" at bounding box center [483, 54] width 66 height 19
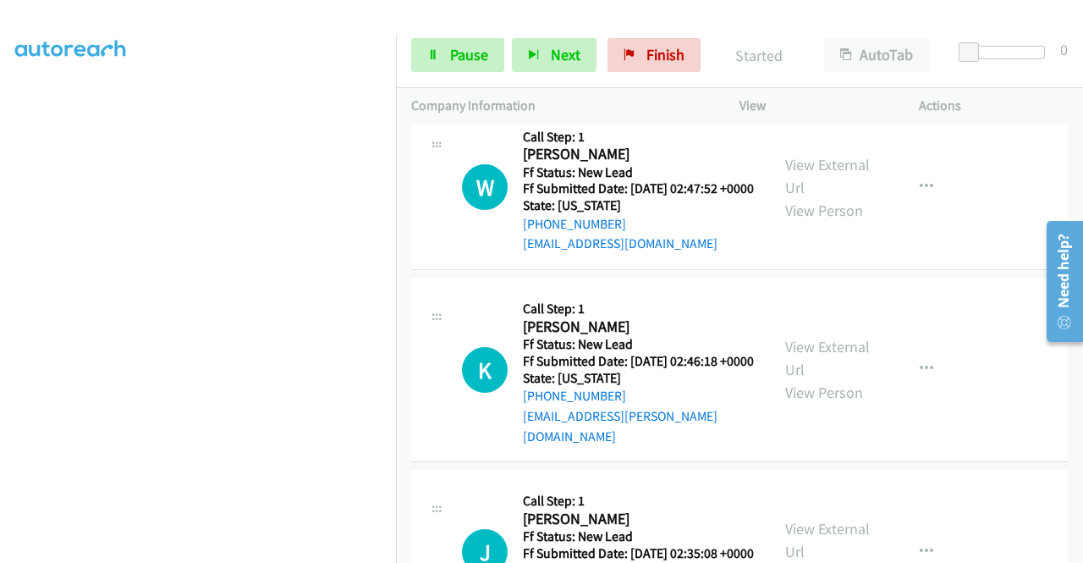
scroll to position [3402, 0]
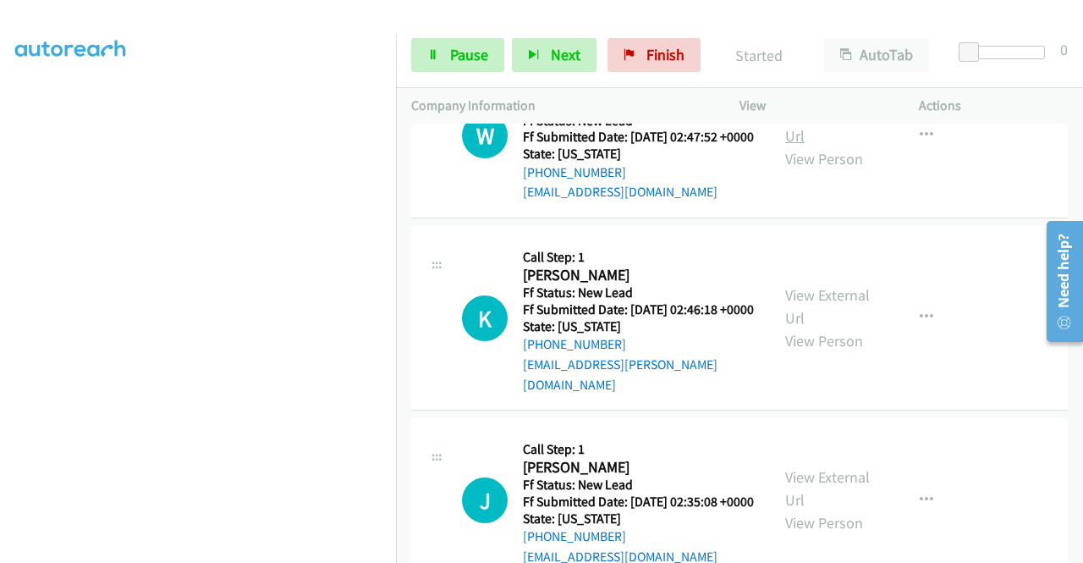
click at [822, 146] on link "View External Url" at bounding box center [827, 124] width 85 height 42
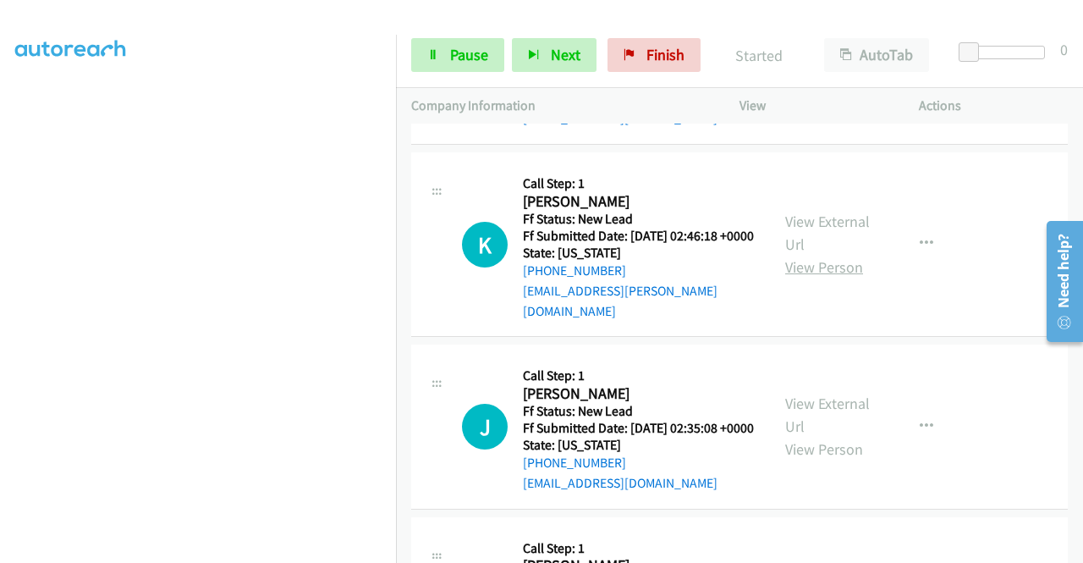
scroll to position [3571, 0]
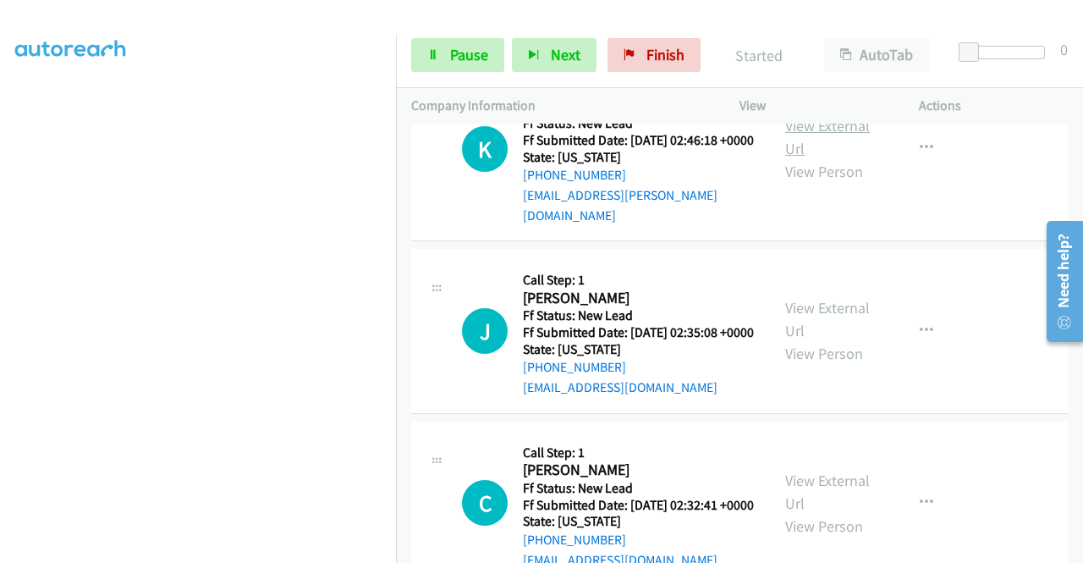
click at [815, 158] on link "View External Url" at bounding box center [827, 137] width 85 height 42
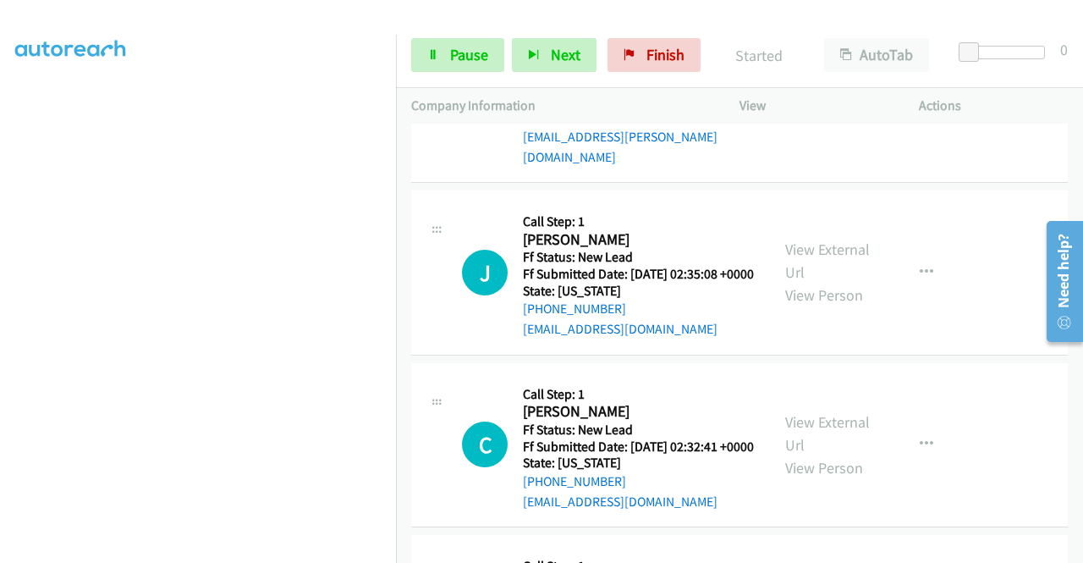
scroll to position [3655, 0]
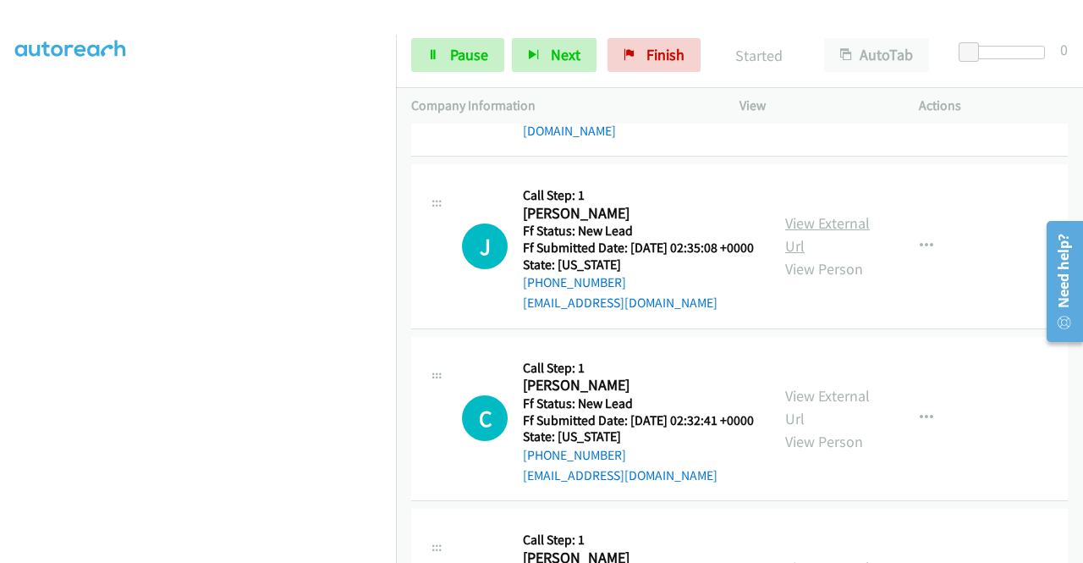
click at [833, 256] on link "View External Url" at bounding box center [827, 234] width 85 height 42
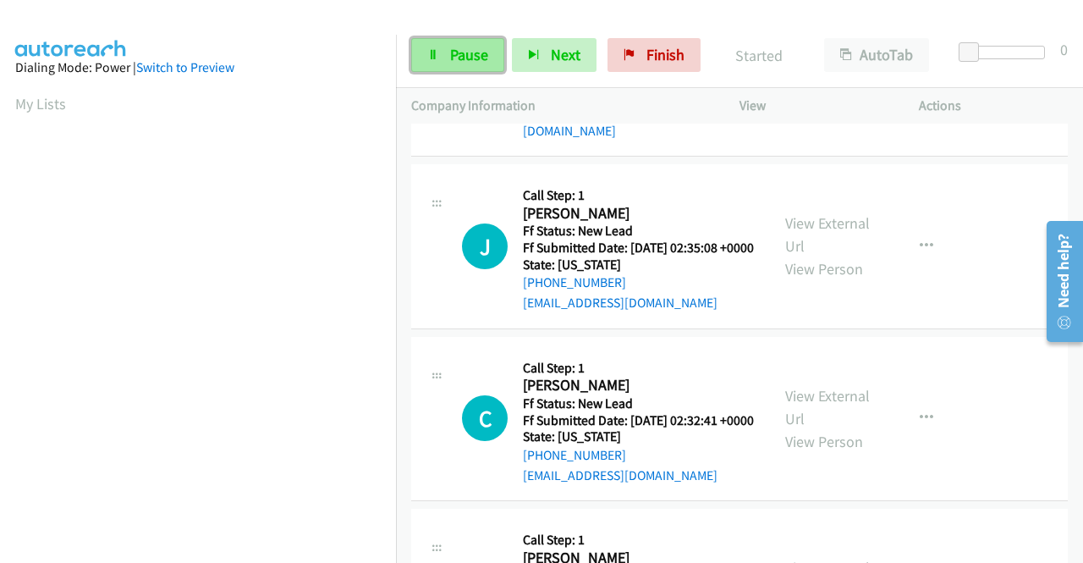
click at [460, 47] on span "Pause" at bounding box center [469, 54] width 38 height 19
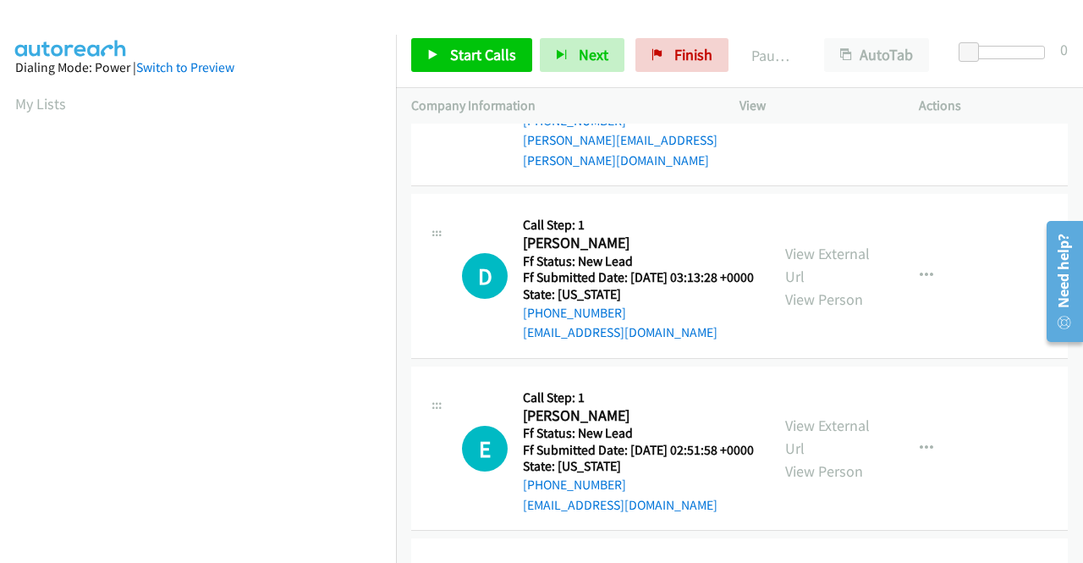
scroll to position [2809, 0]
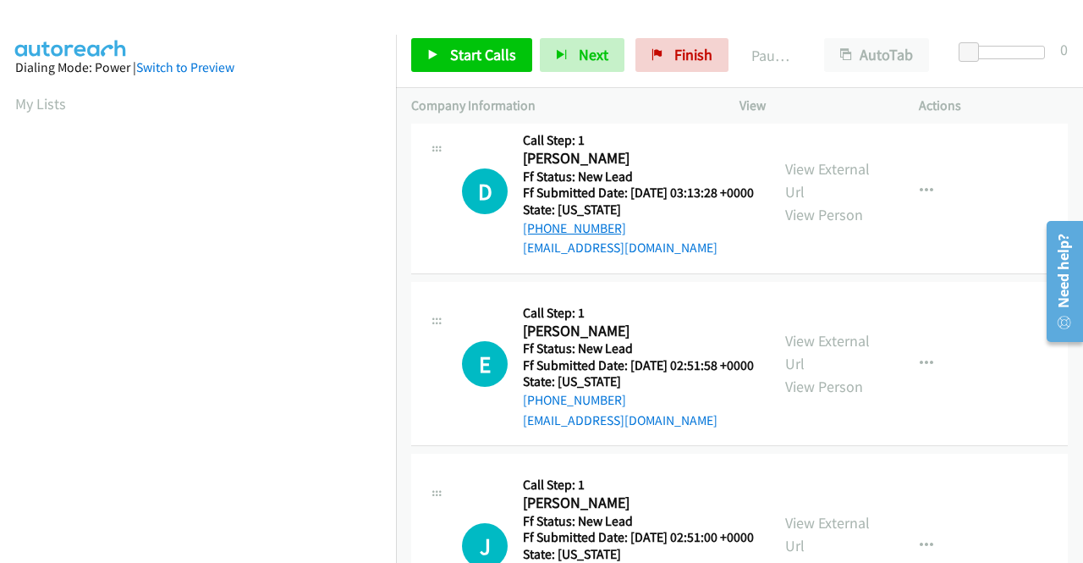
drag, startPoint x: 646, startPoint y: 448, endPoint x: 539, endPoint y: 445, distance: 107.5
click at [539, 239] on div "[PHONE_NUMBER]" at bounding box center [638, 228] width 231 height 20
copy link "[PHONE_NUMBER]"
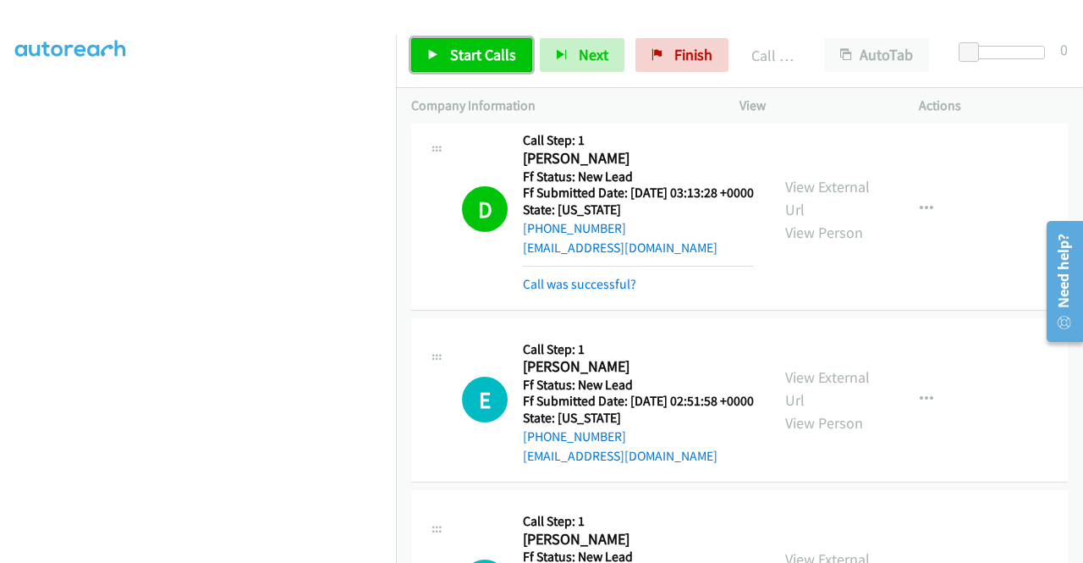
click at [429, 64] on link "Start Calls" at bounding box center [471, 55] width 121 height 34
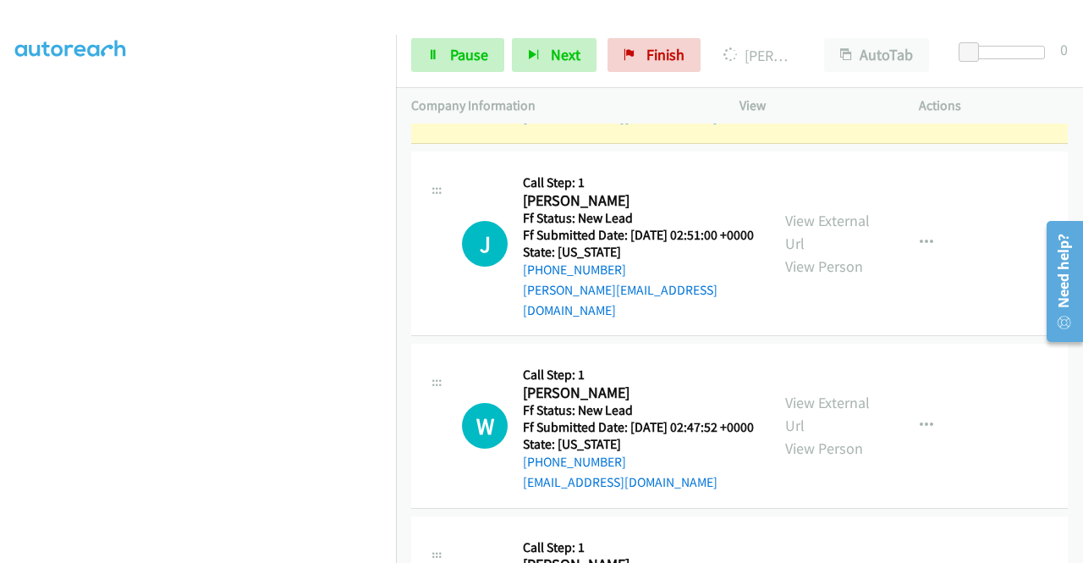
scroll to position [0, 0]
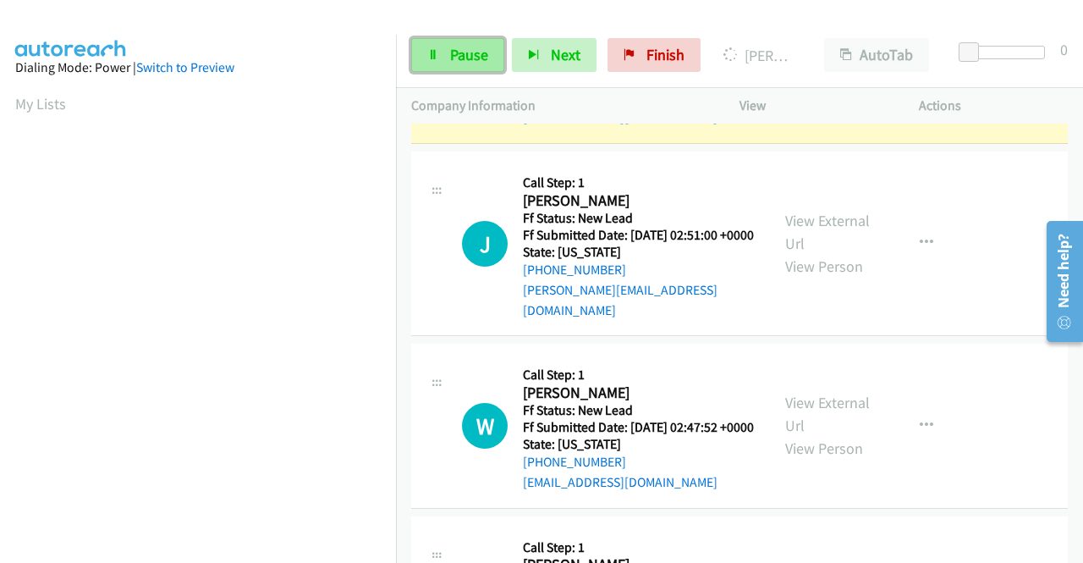
click at [438, 52] on link "Pause" at bounding box center [457, 55] width 93 height 34
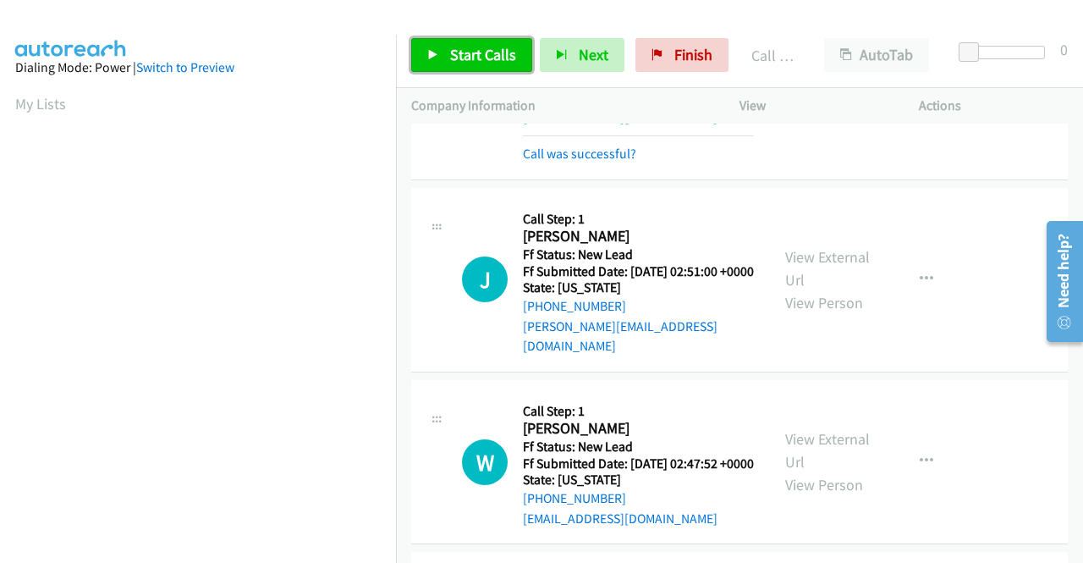
click at [460, 52] on span "Start Calls" at bounding box center [483, 54] width 66 height 19
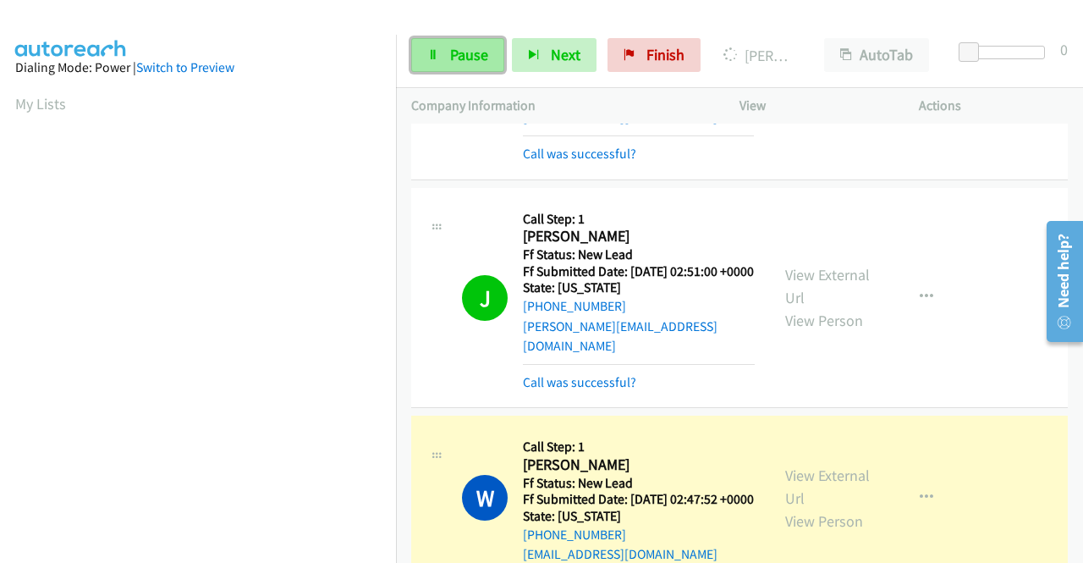
click at [457, 53] on span "Pause" at bounding box center [469, 54] width 38 height 19
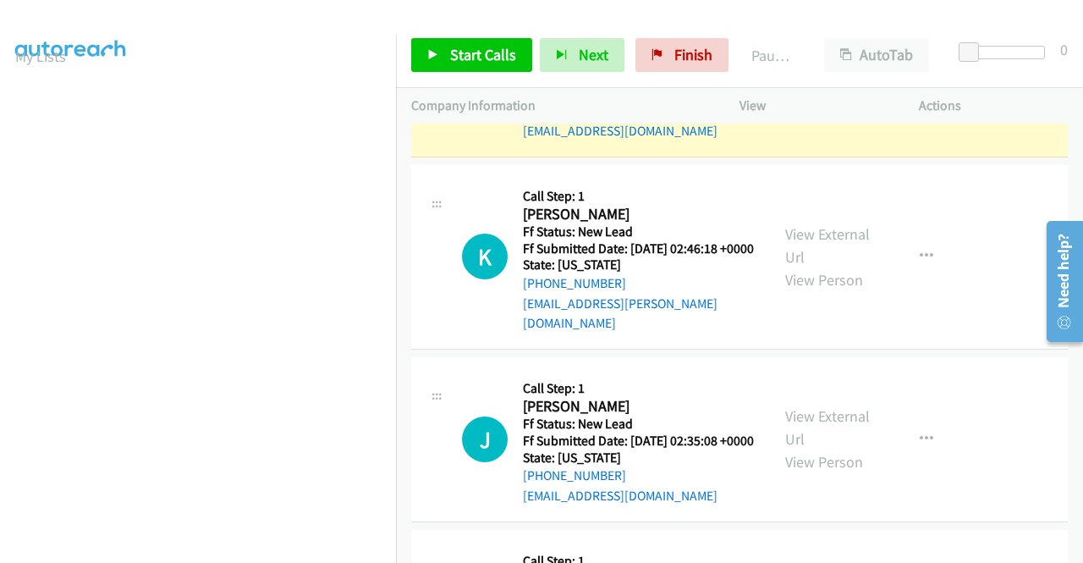
scroll to position [386, 0]
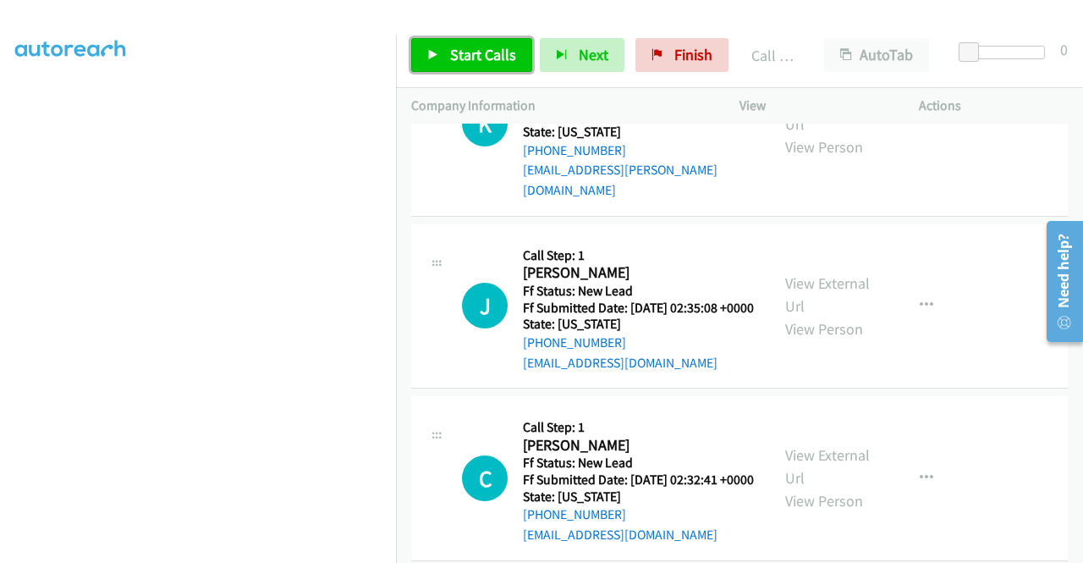
click at [479, 57] on span "Start Calls" at bounding box center [483, 54] width 66 height 19
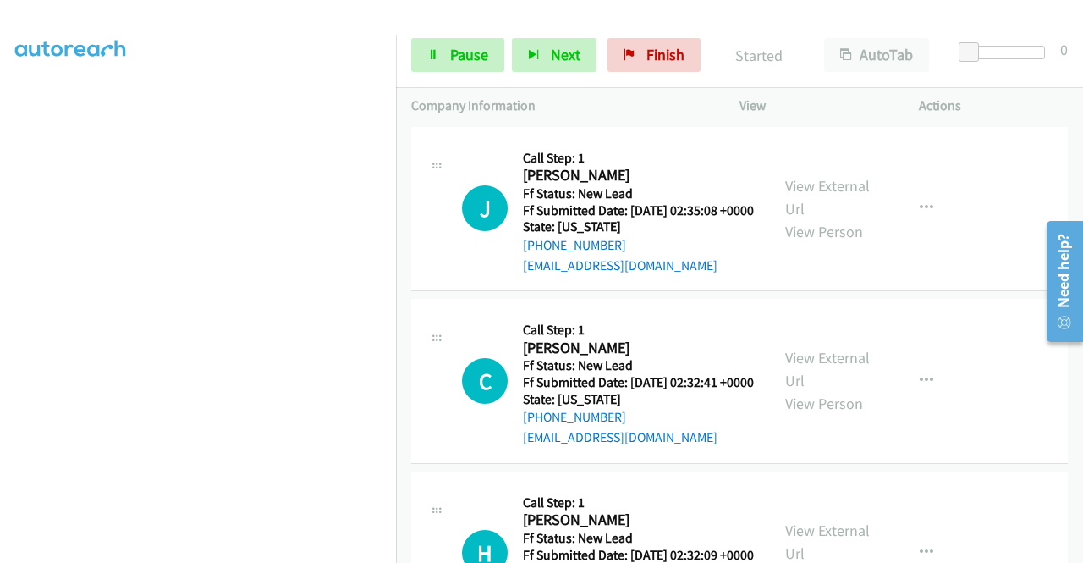
scroll to position [3994, 0]
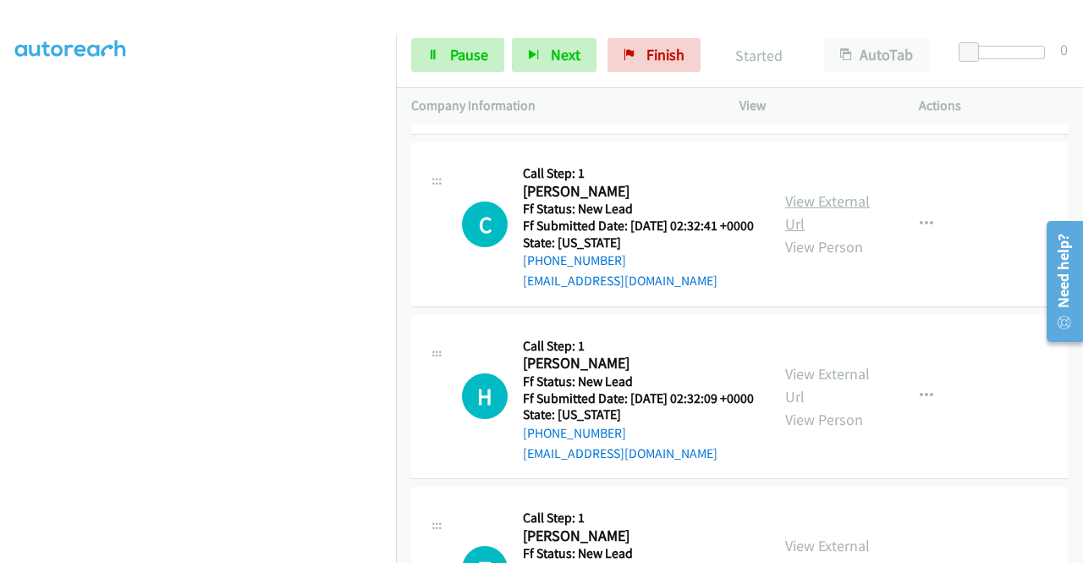
click at [811, 234] on link "View External Url" at bounding box center [827, 212] width 85 height 42
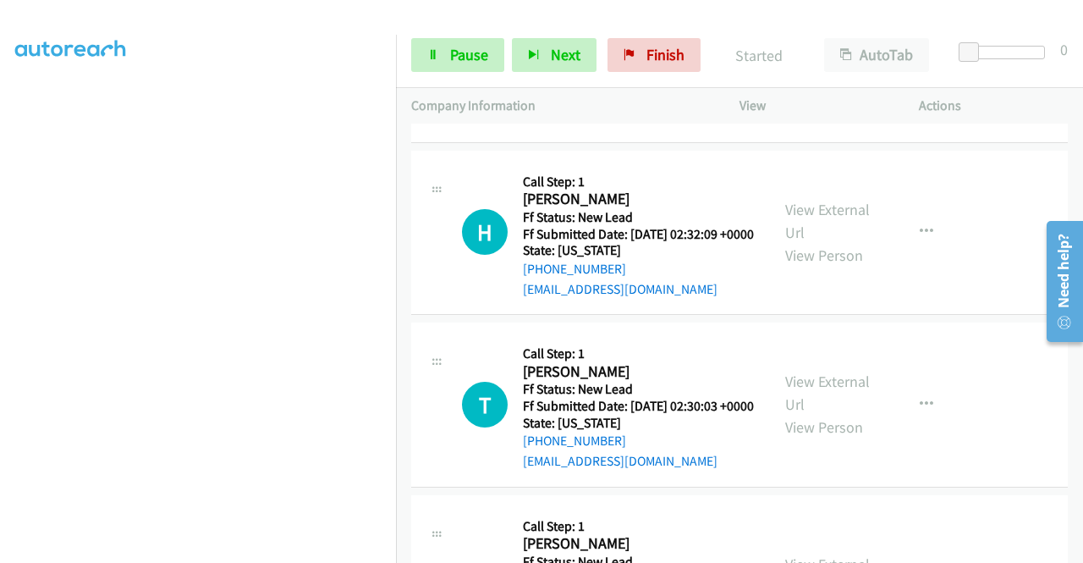
scroll to position [4163, 0]
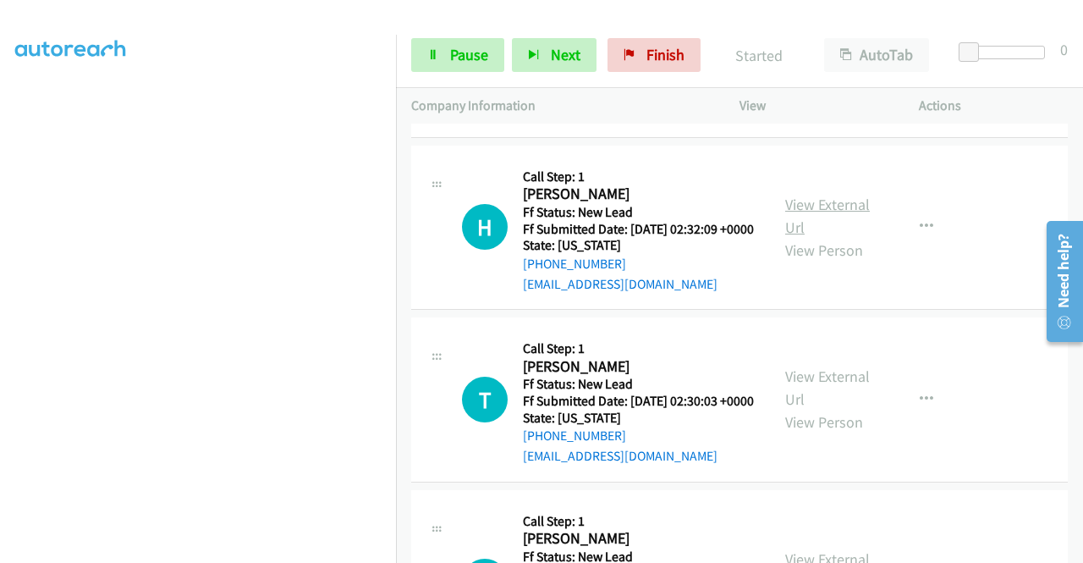
click at [838, 237] on link "View External Url" at bounding box center [827, 216] width 85 height 42
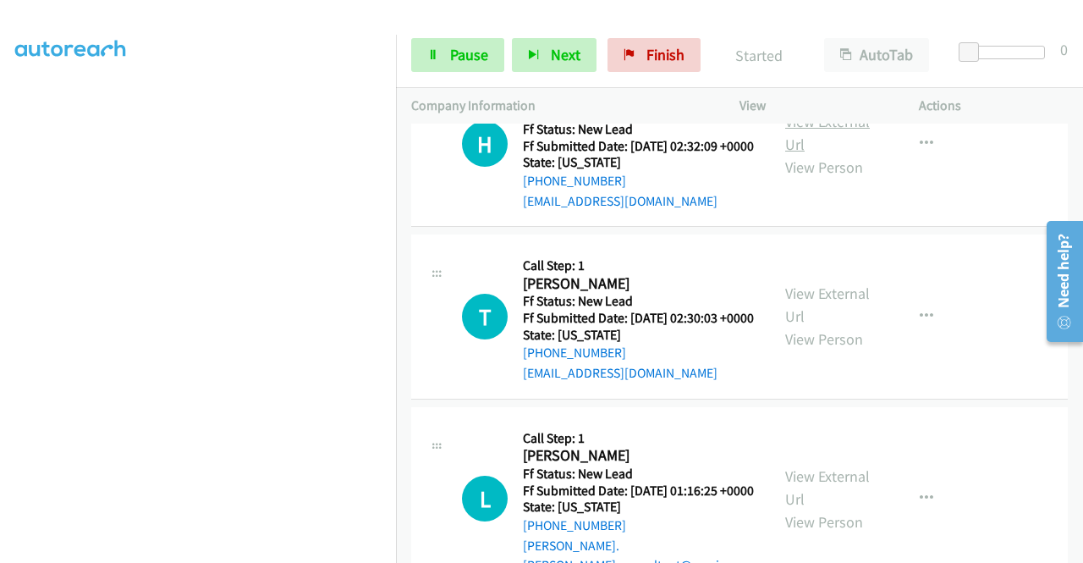
scroll to position [4417, 0]
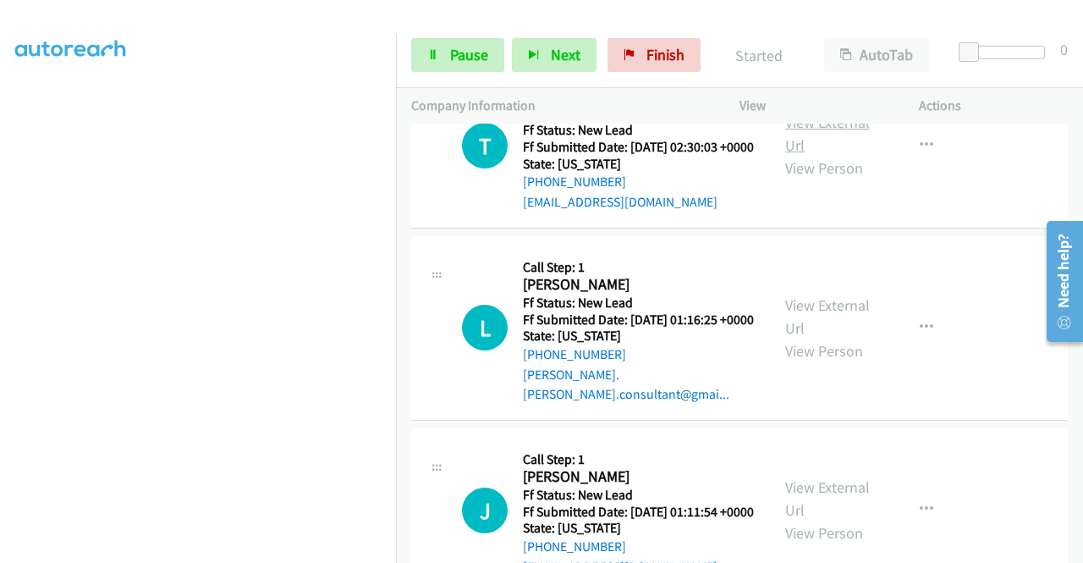
click at [811, 155] on link "View External Url" at bounding box center [827, 134] width 85 height 42
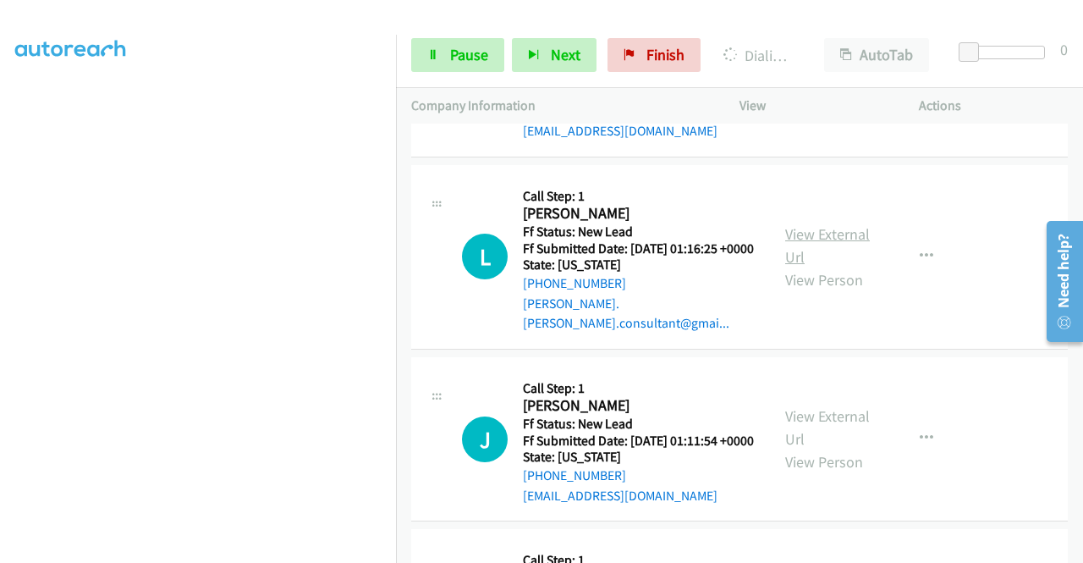
scroll to position [4586, 0]
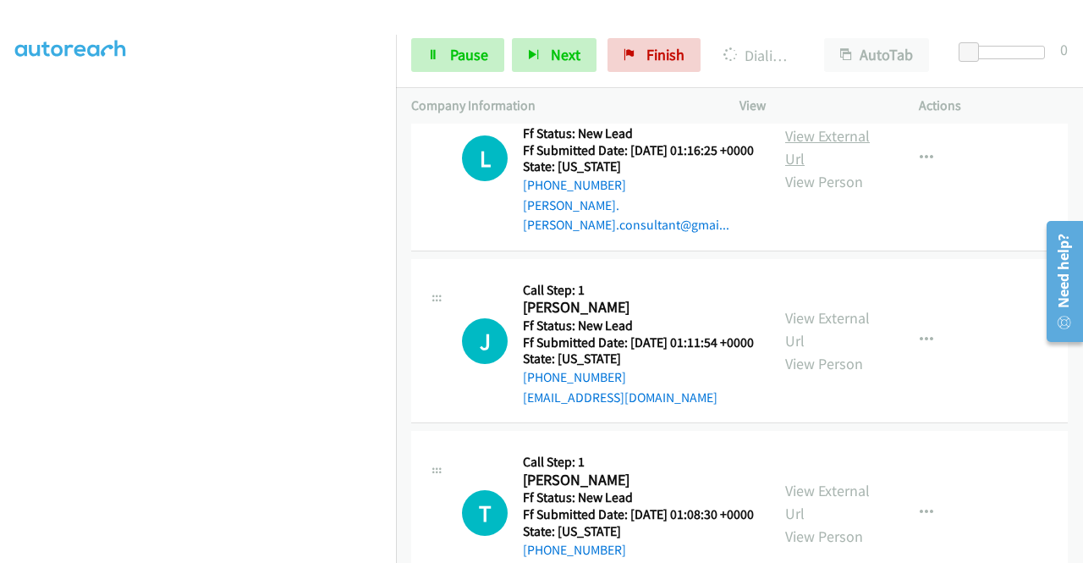
click at [810, 168] on link "View External Url" at bounding box center [827, 147] width 85 height 42
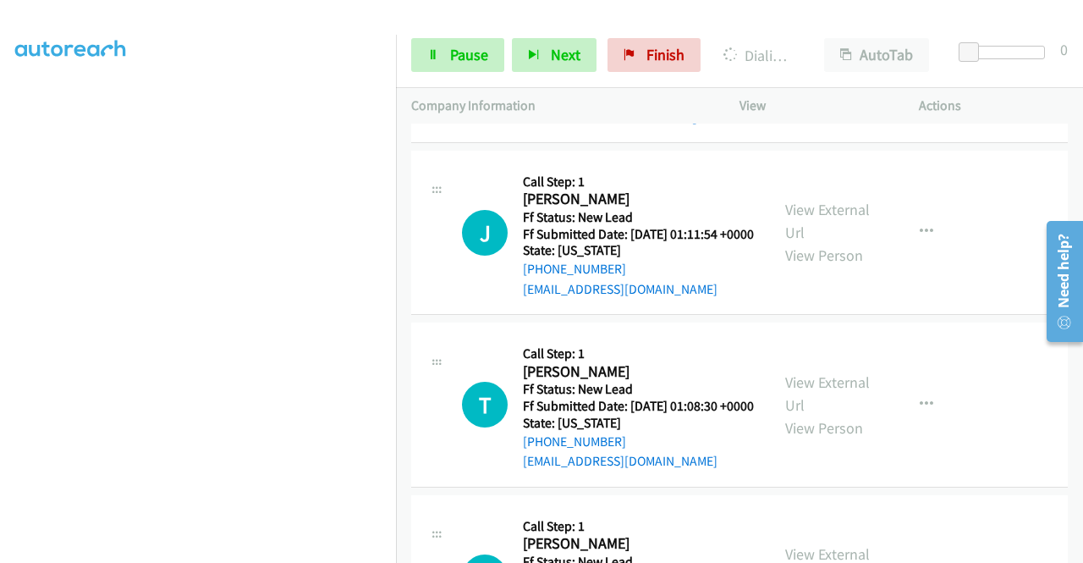
scroll to position [4755, 0]
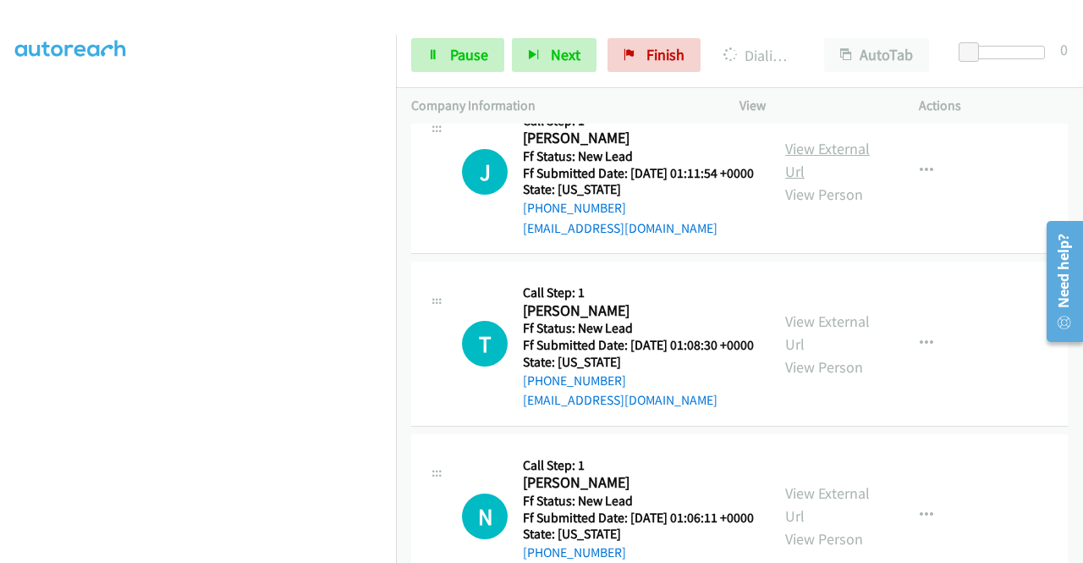
click at [817, 181] on link "View External Url" at bounding box center [827, 160] width 85 height 42
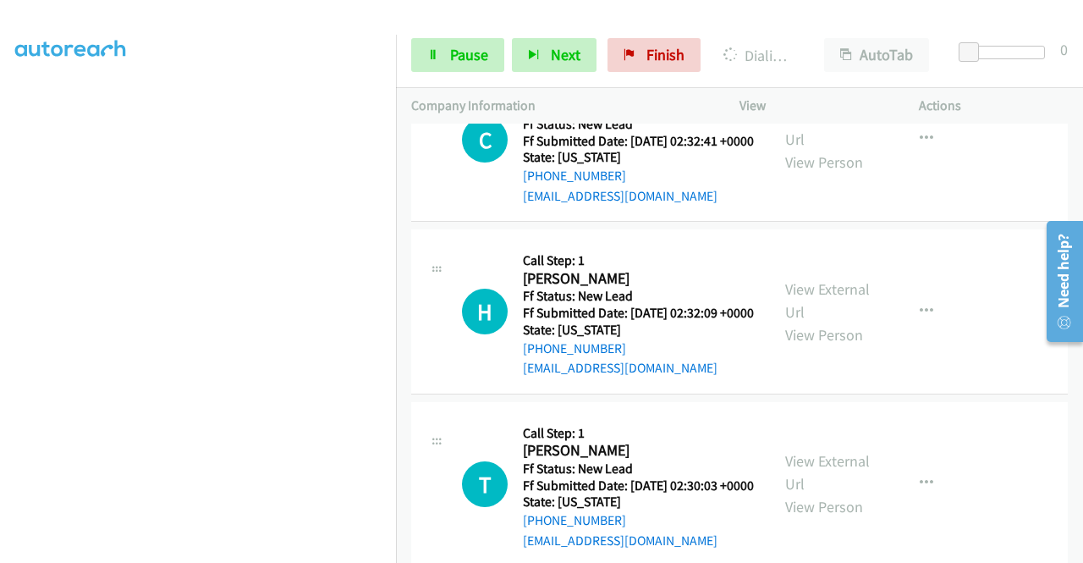
scroll to position [386, 0]
click at [985, 104] on p "Actions" at bounding box center [993, 106] width 149 height 20
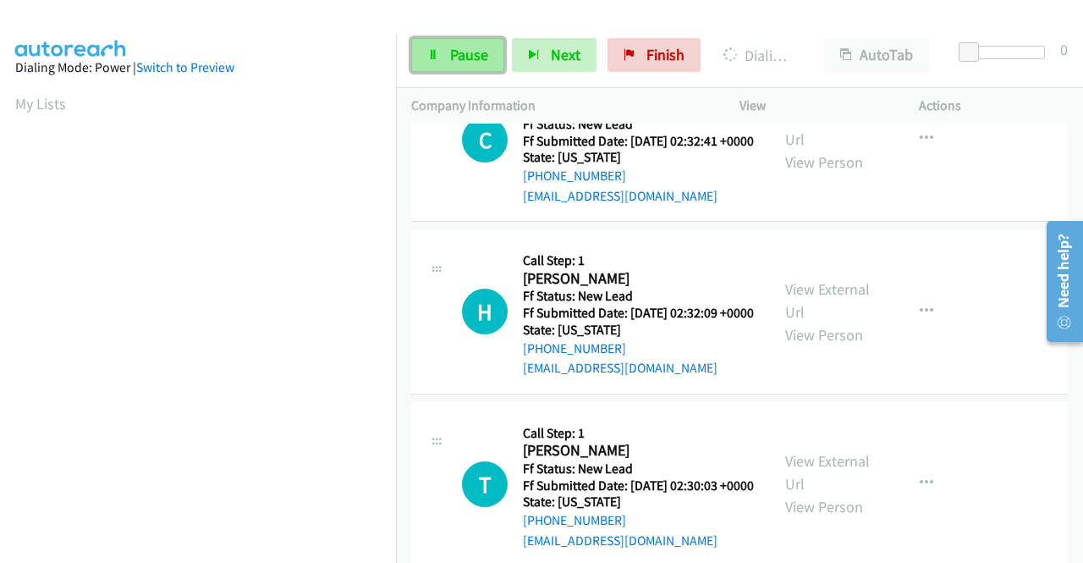
click at [459, 50] on span "Pause" at bounding box center [469, 54] width 38 height 19
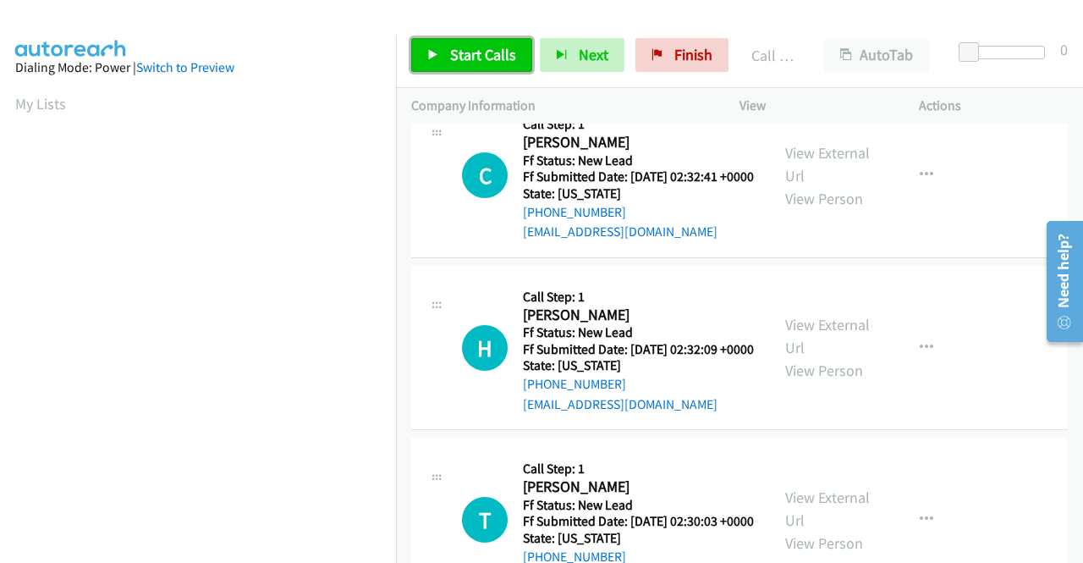
click at [477, 57] on span "Start Calls" at bounding box center [483, 54] width 66 height 19
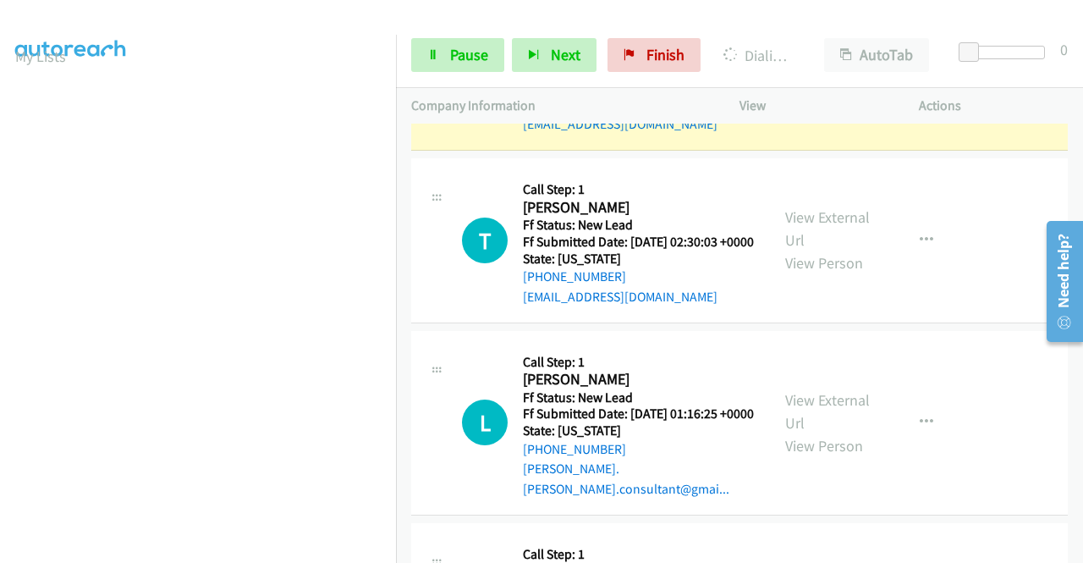
scroll to position [4453, 0]
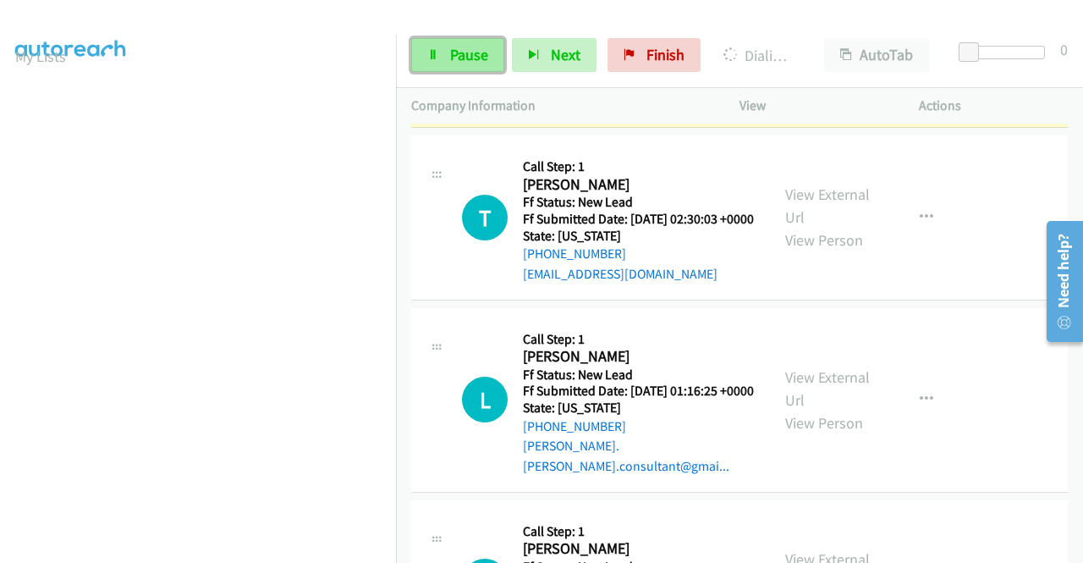
click at [434, 58] on icon at bounding box center [433, 56] width 12 height 12
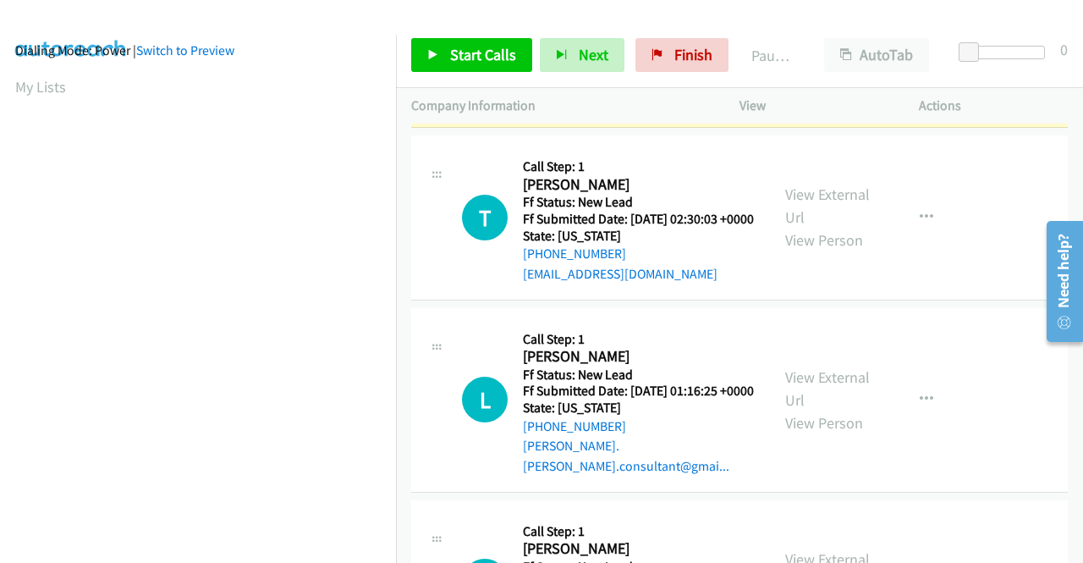
scroll to position [0, 0]
click at [1037, 305] on td "T Callback Scheduled Call Step: 1 [PERSON_NAME] America/New_York Ff Status: New…" at bounding box center [739, 218] width 687 height 173
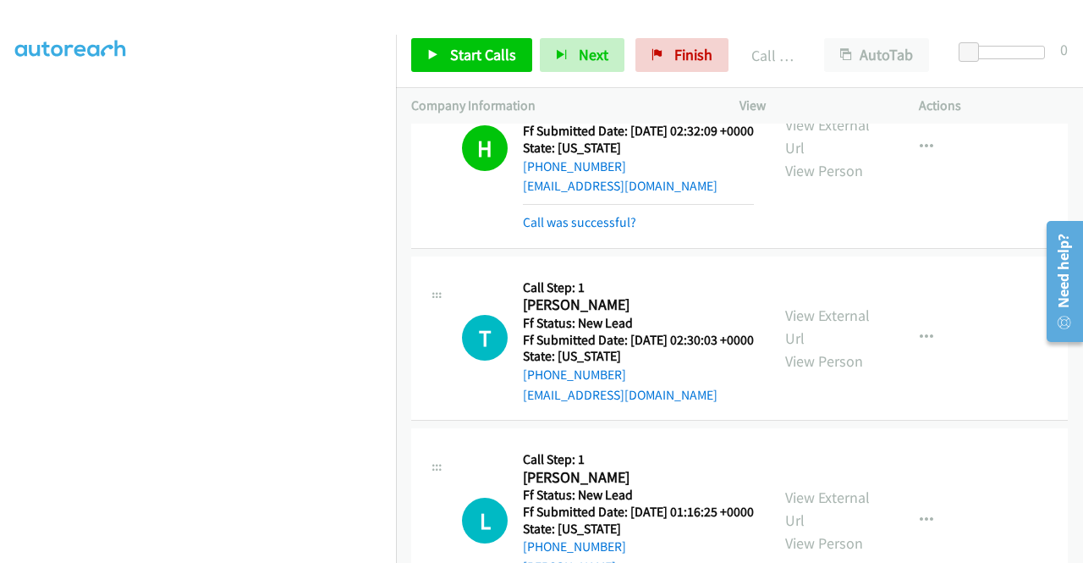
scroll to position [386, 0]
click at [964, 252] on td "H Callback Scheduled Call Step: 1 [PERSON_NAME] America/New_York Ff Status: New…" at bounding box center [739, 148] width 687 height 208
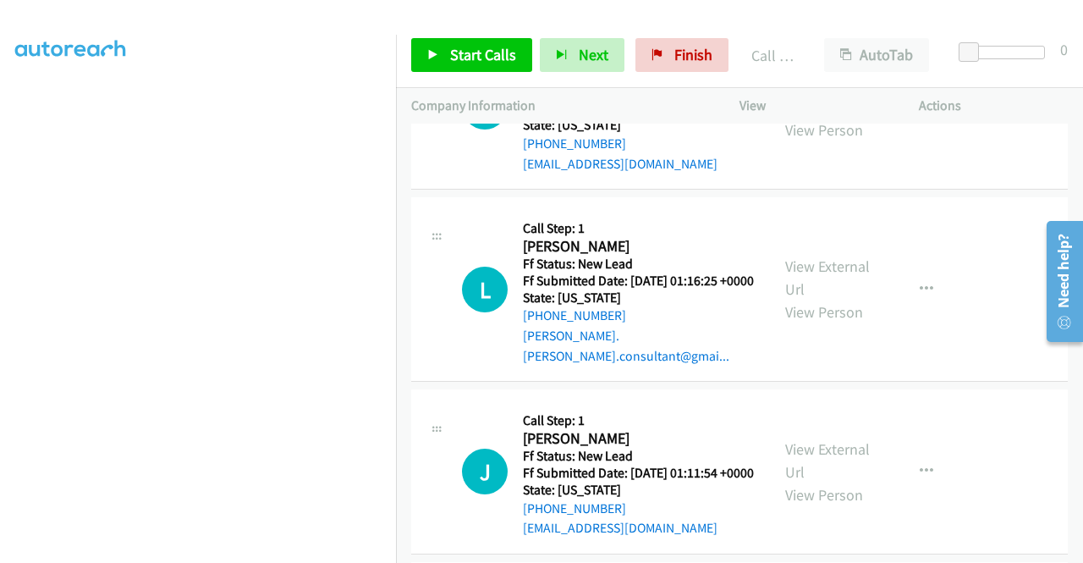
scroll to position [4623, 0]
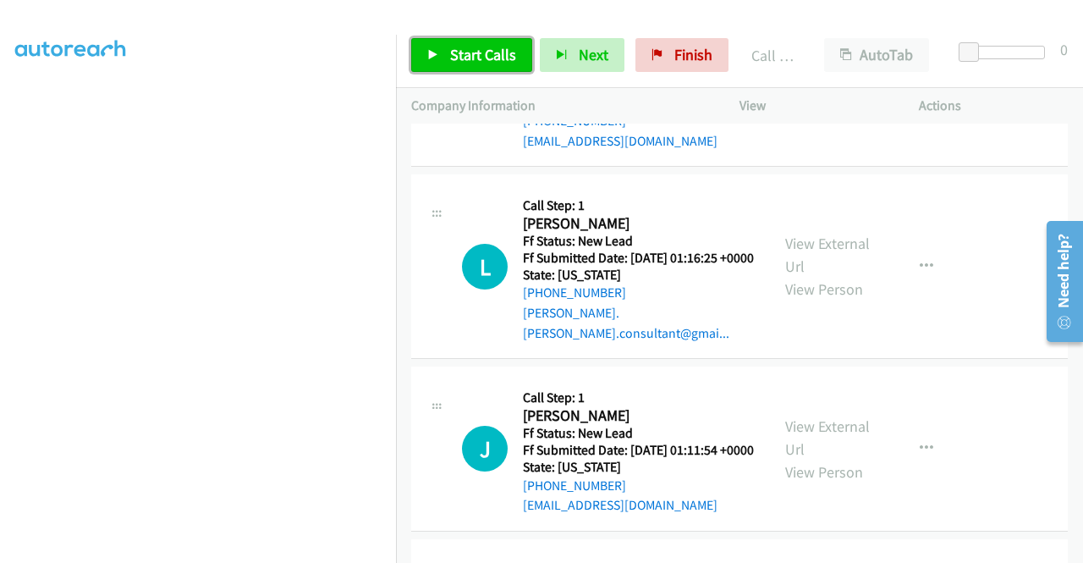
click at [476, 55] on span "Start Calls" at bounding box center [483, 54] width 66 height 19
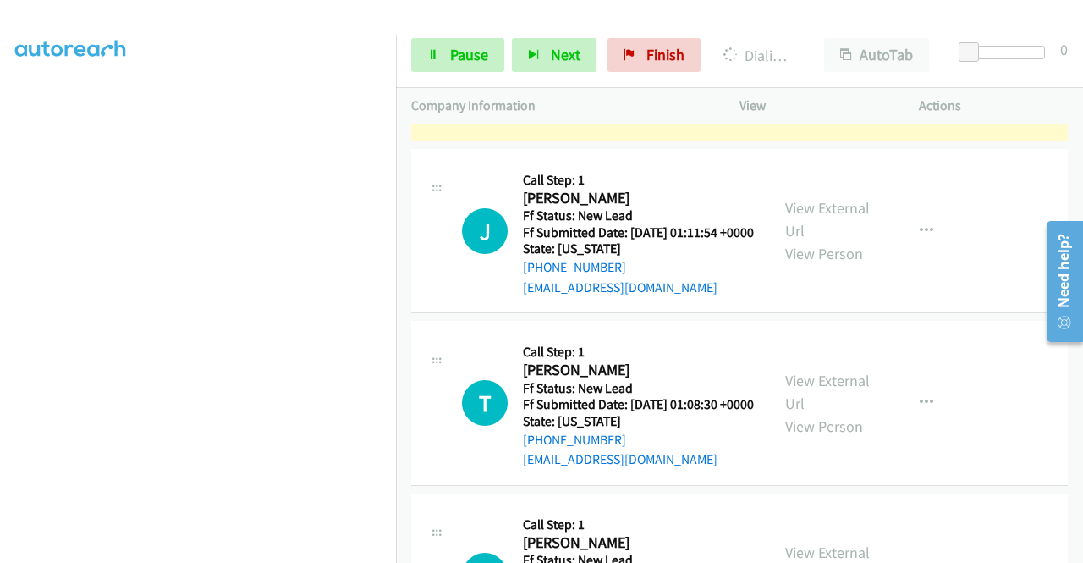
scroll to position [386, 0]
click at [462, 55] on span "Pause" at bounding box center [469, 54] width 38 height 19
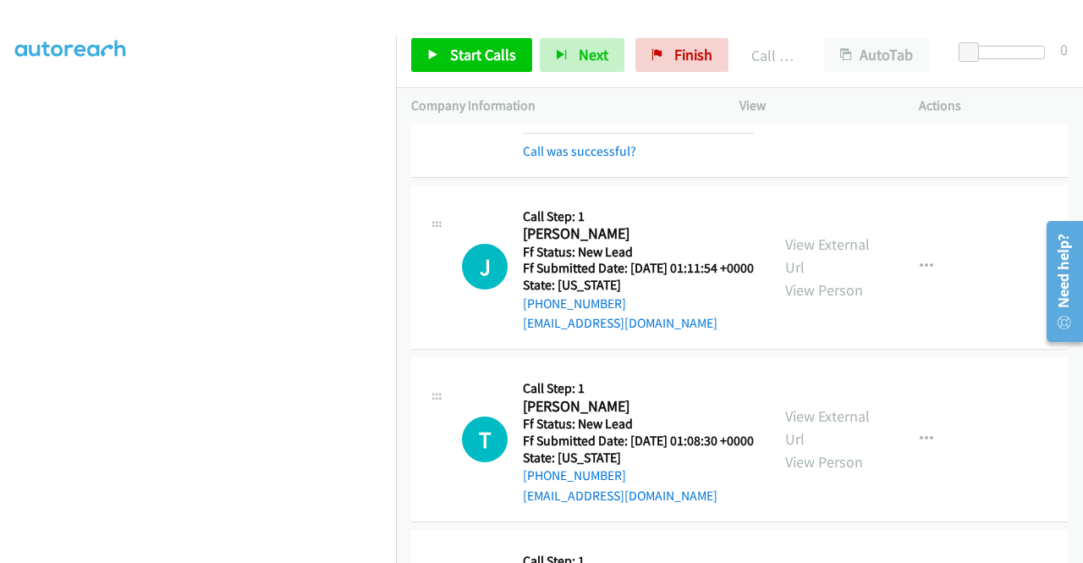
scroll to position [5130, 0]
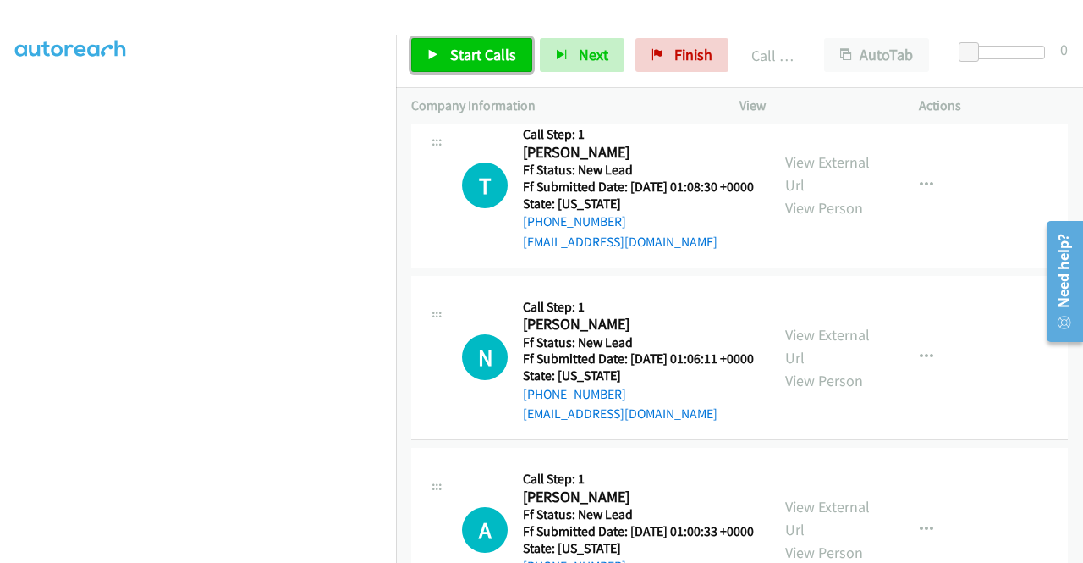
drag, startPoint x: 470, startPoint y: 54, endPoint x: 523, endPoint y: 96, distance: 67.4
click at [470, 54] on span "Start Calls" at bounding box center [483, 54] width 66 height 19
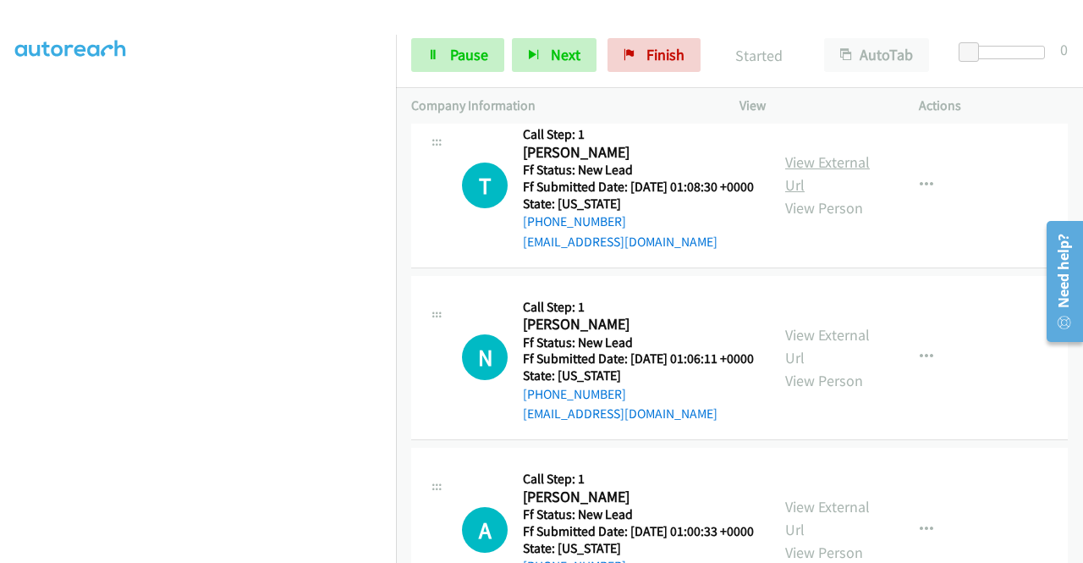
click at [829, 195] on link "View External Url" at bounding box center [827, 173] width 85 height 42
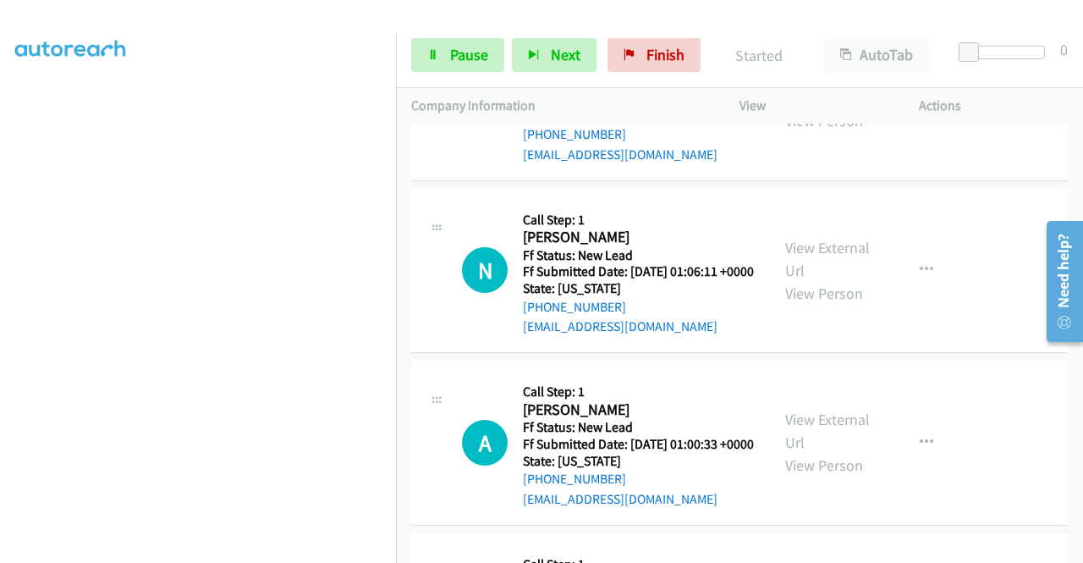
scroll to position [5299, 0]
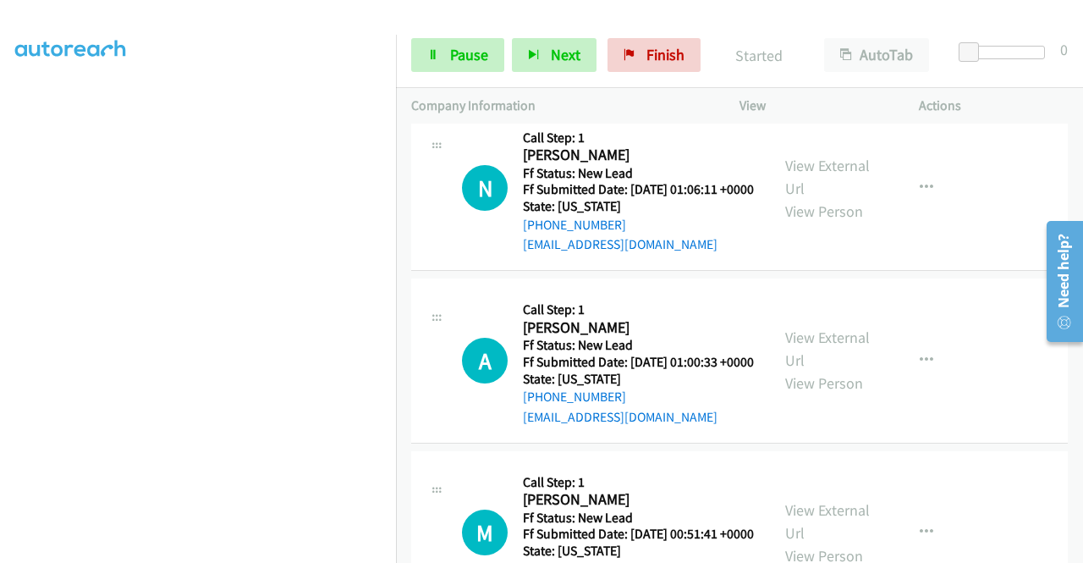
click at [833, 223] on div "View External Url View Person" at bounding box center [829, 188] width 88 height 69
click at [822, 198] on link "View External Url" at bounding box center [827, 177] width 85 height 42
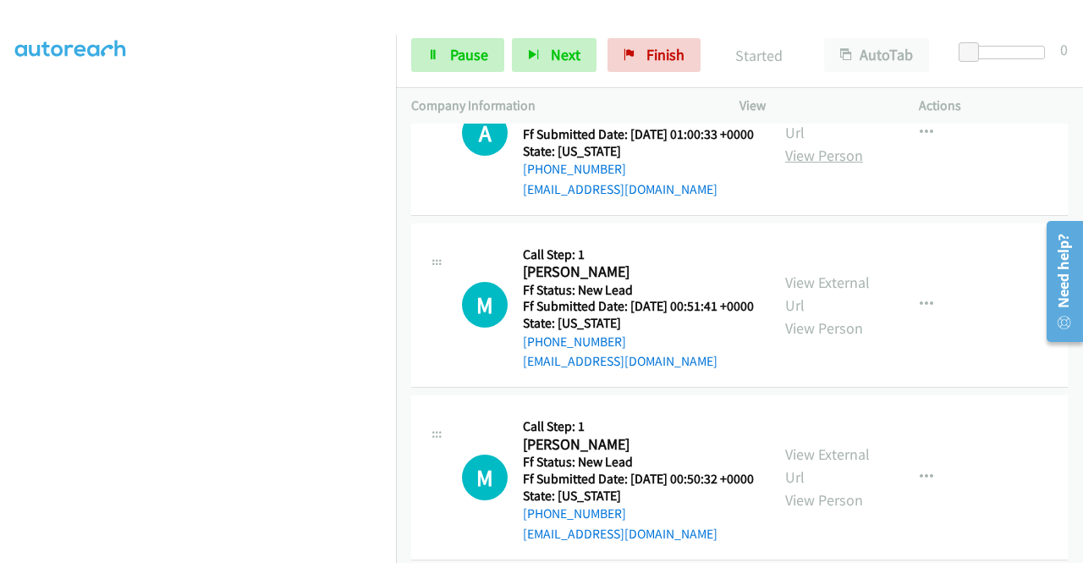
scroll to position [5553, 0]
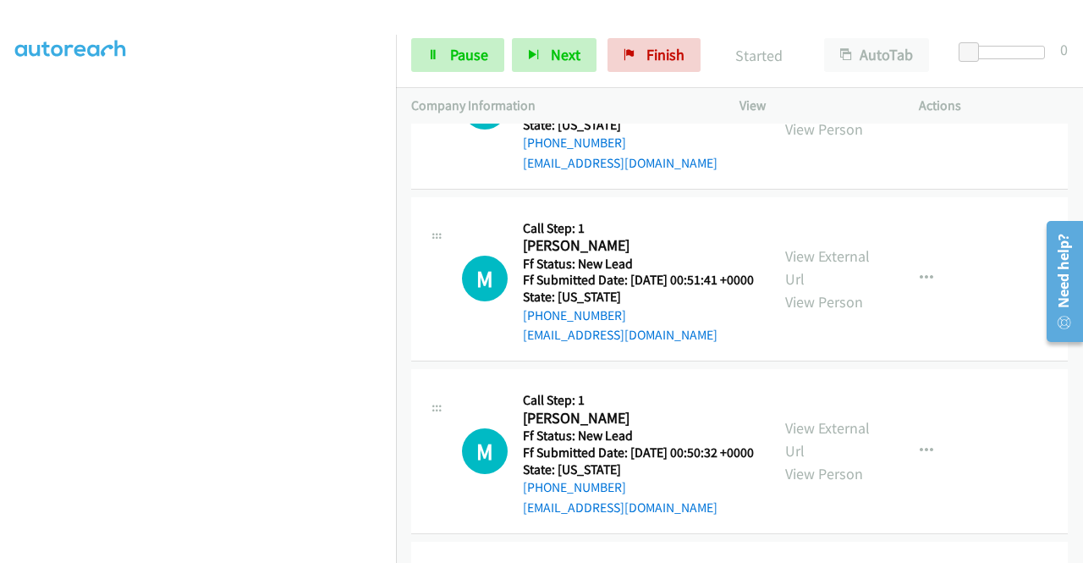
click at [823, 116] on link "View External Url" at bounding box center [827, 95] width 85 height 42
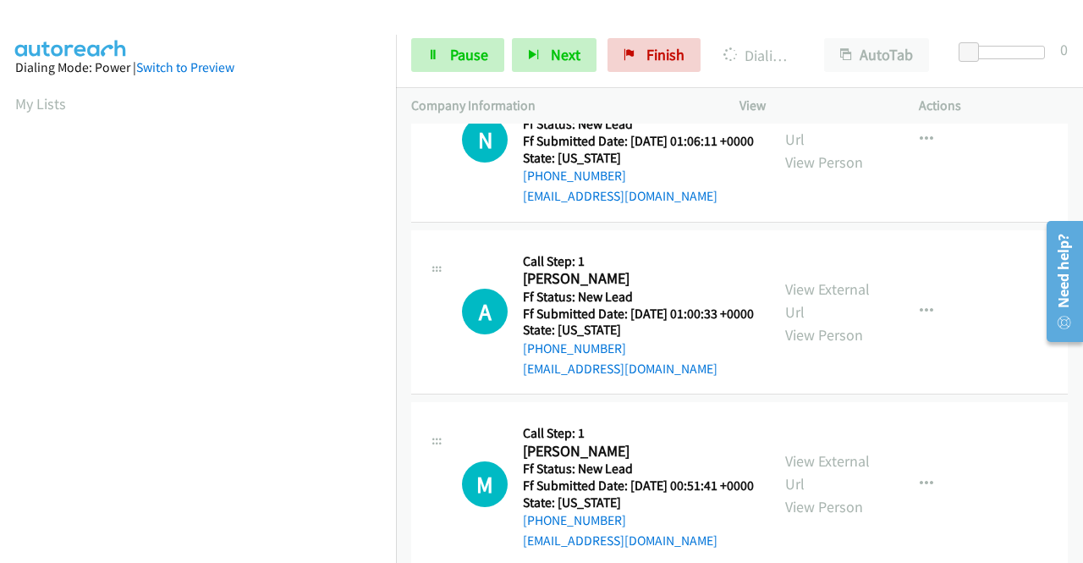
scroll to position [386, 0]
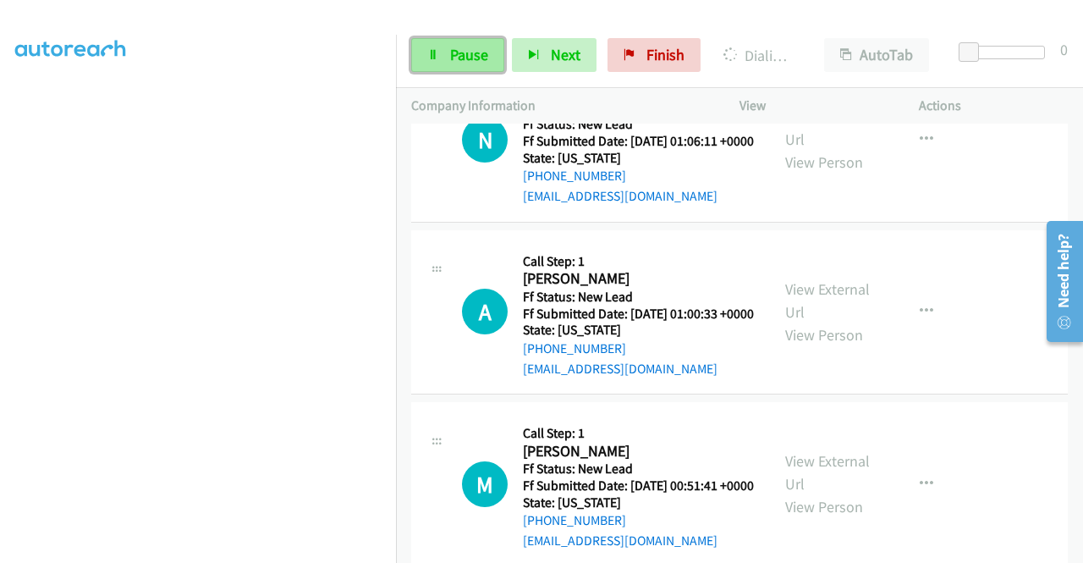
click at [441, 43] on link "Pause" at bounding box center [457, 55] width 93 height 34
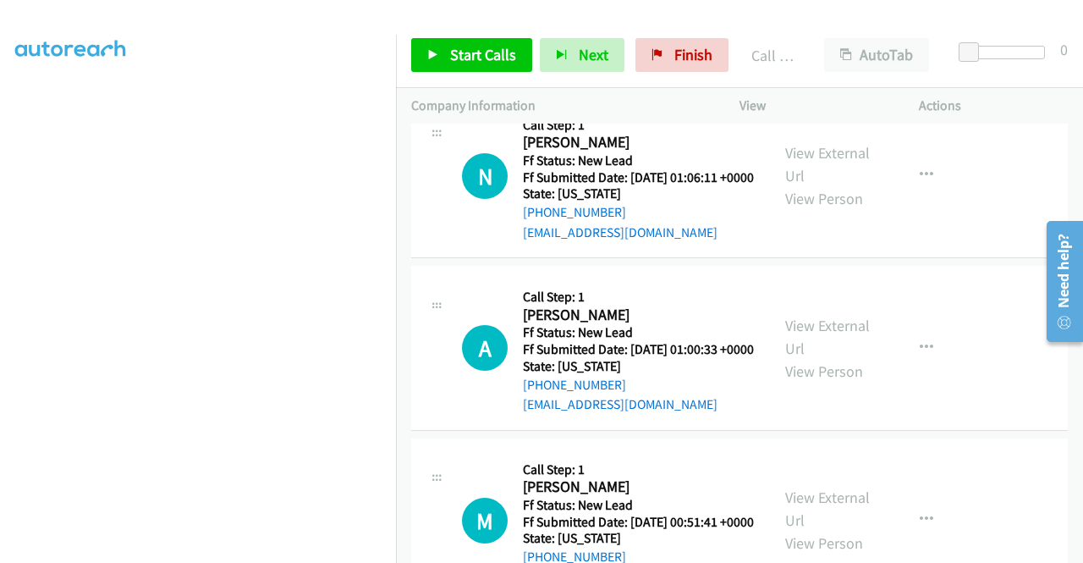
click at [1034, 99] on p "Actions" at bounding box center [993, 106] width 149 height 20
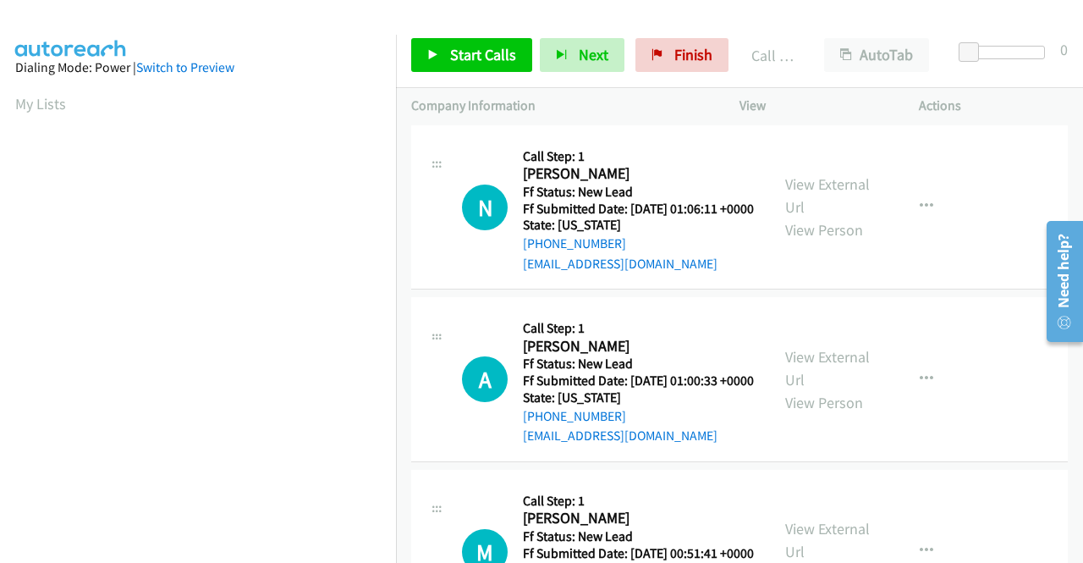
scroll to position [5469, 0]
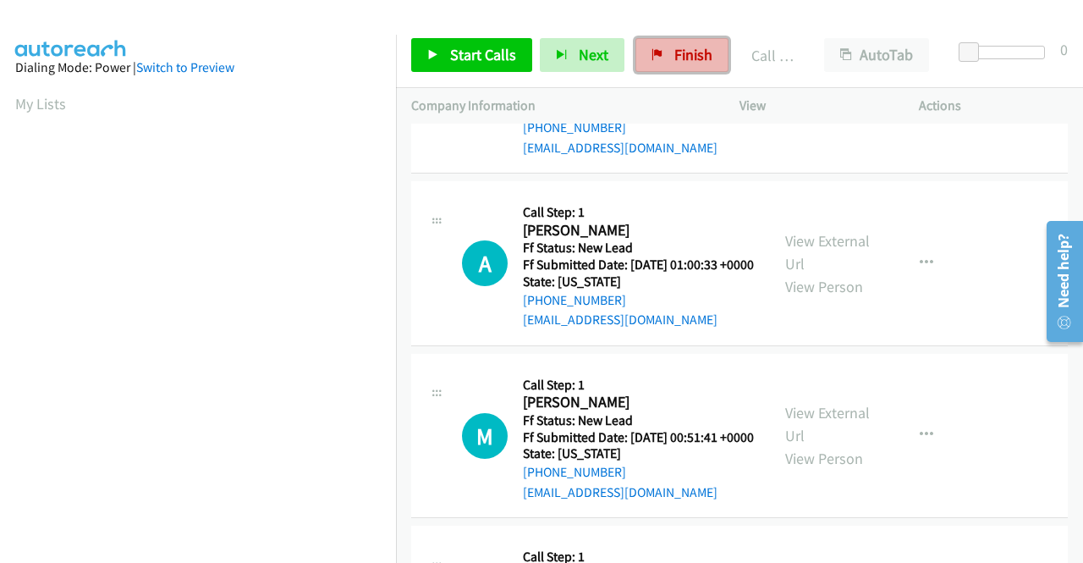
click at [706, 49] on link "Finish" at bounding box center [681, 55] width 93 height 34
drag, startPoint x: 699, startPoint y: 59, endPoint x: 624, endPoint y: 99, distance: 84.4
click at [699, 59] on span "Finish" at bounding box center [693, 54] width 38 height 19
